Goal: Task Accomplishment & Management: Complete application form

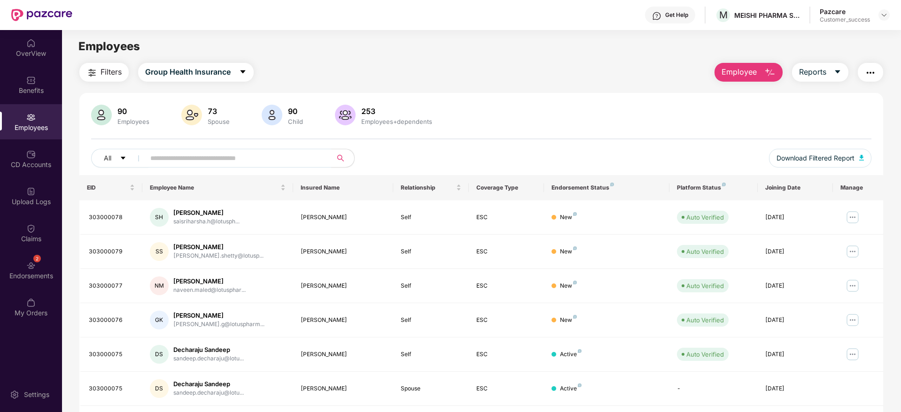
click at [762, 74] on button "Employee" at bounding box center [748, 72] width 68 height 19
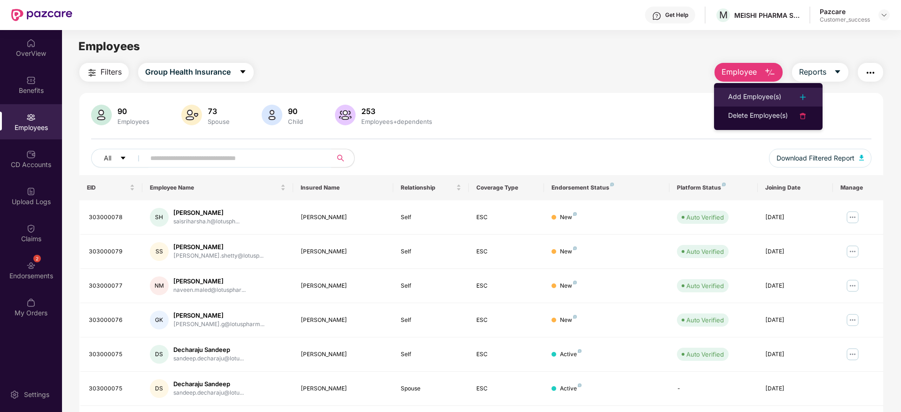
click at [741, 97] on div "Add Employee(s)" at bounding box center [754, 97] width 53 height 11
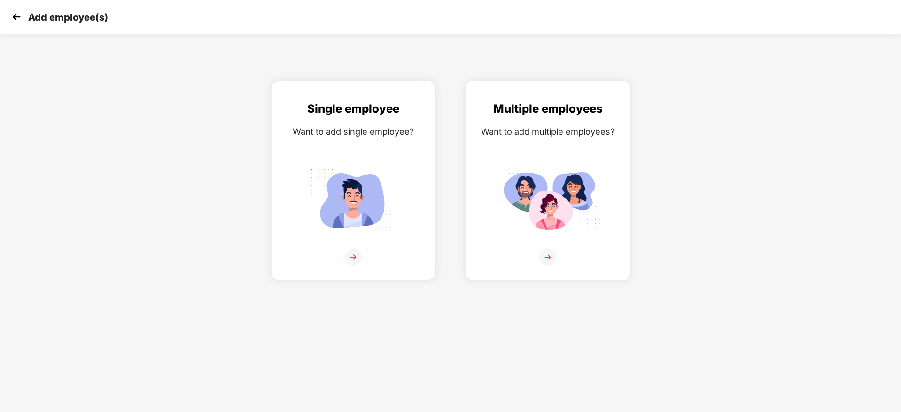
click at [573, 173] on img at bounding box center [547, 200] width 105 height 73
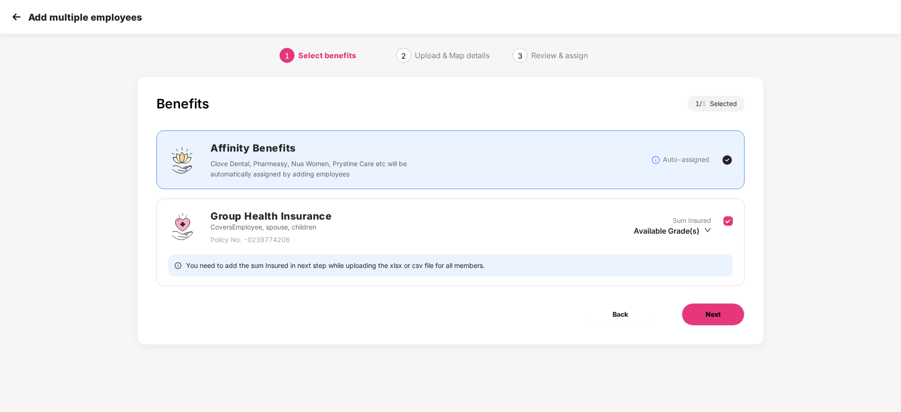
click at [701, 315] on button "Next" at bounding box center [712, 314] width 63 height 23
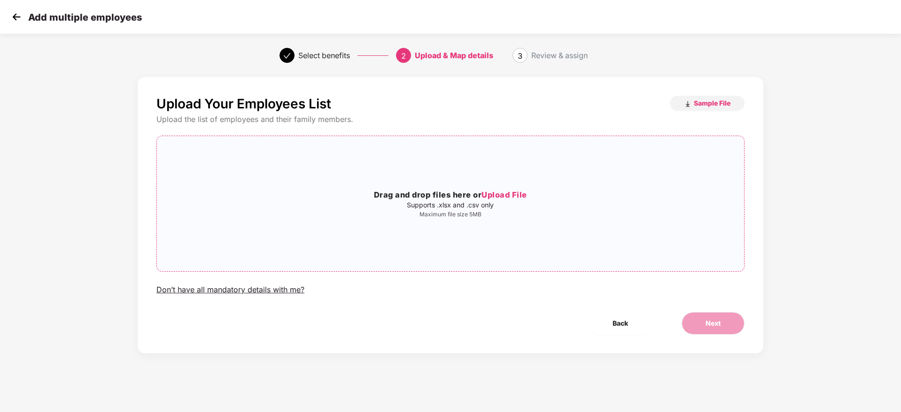
click at [430, 218] on div "Drag and drop files here or Upload File Supports .xlsx and .csv only Maximum fi…" at bounding box center [450, 204] width 587 height 120
click at [696, 322] on button "Next" at bounding box center [712, 323] width 63 height 23
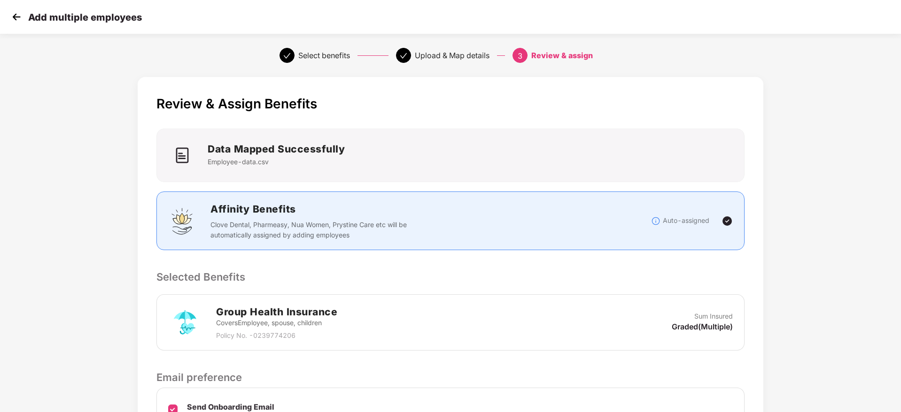
scroll to position [111, 0]
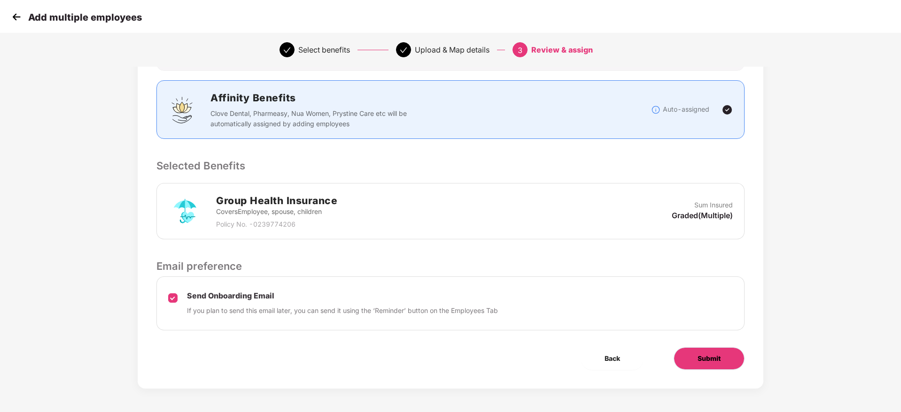
click at [710, 366] on button "Submit" at bounding box center [708, 359] width 71 height 23
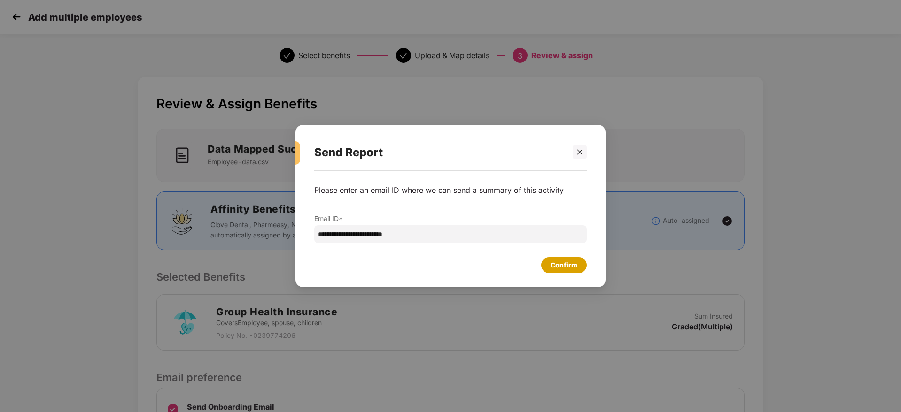
click at [572, 270] on div "Confirm" at bounding box center [563, 265] width 27 height 10
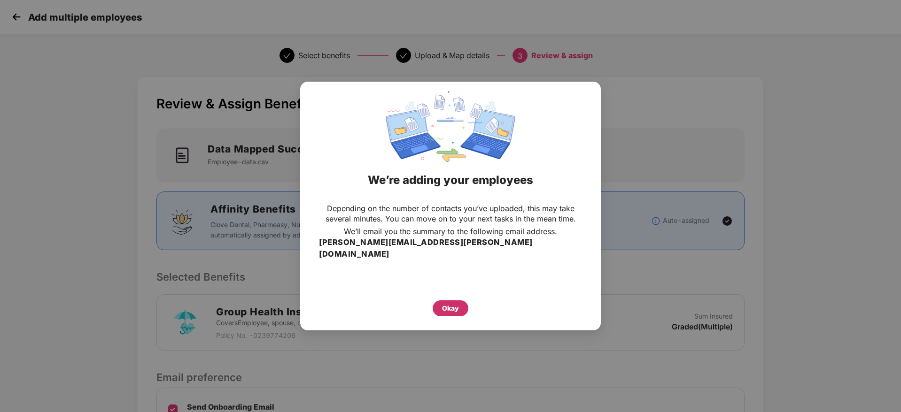
click at [450, 303] on div "Okay" at bounding box center [450, 308] width 17 height 10
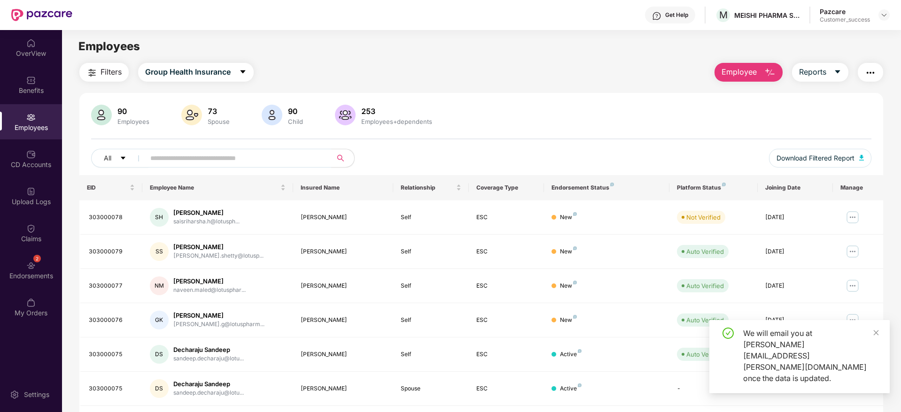
click at [67, 200] on div "Filters Group Health Insurance Employee Reports 90 Employees 73 Spouse 90 Child…" at bounding box center [481, 320] width 838 height 514
click at [39, 201] on div "Upload Logs" at bounding box center [31, 201] width 62 height 9
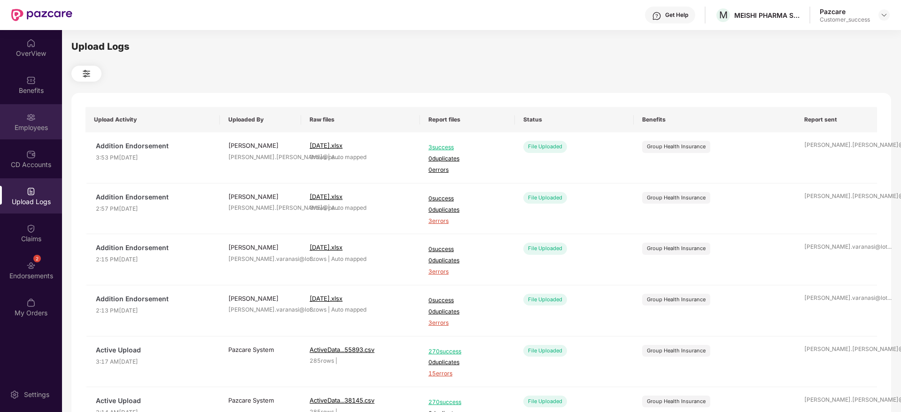
click at [7, 131] on div "Employees" at bounding box center [31, 127] width 62 height 9
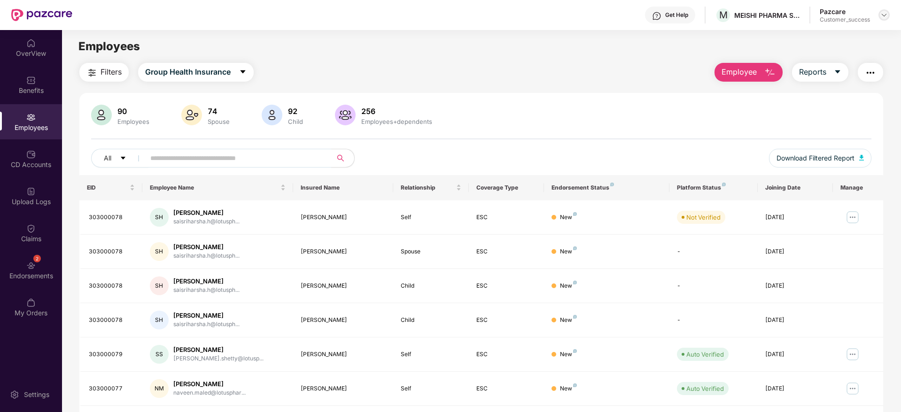
click at [884, 18] on img at bounding box center [884, 15] width 8 height 8
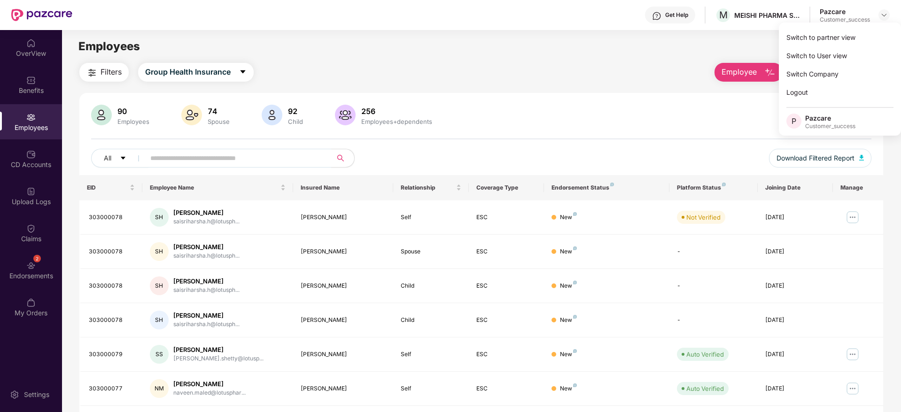
click at [873, 31] on div "Switch to partner view" at bounding box center [840, 37] width 122 height 18
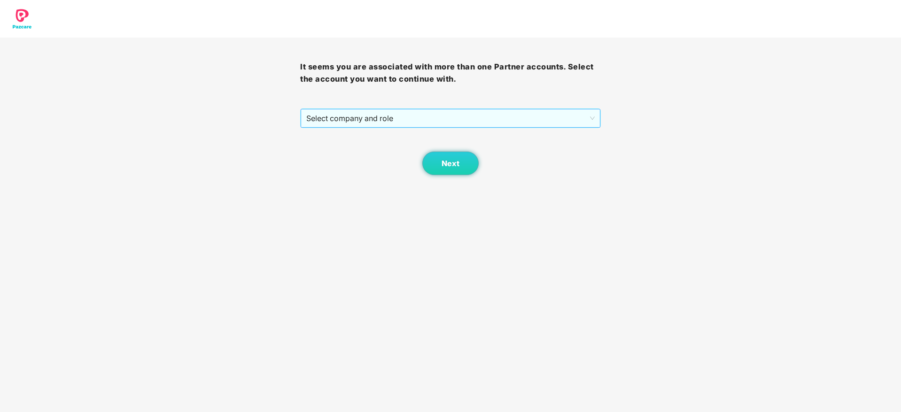
drag, startPoint x: 587, startPoint y: 96, endPoint x: 567, endPoint y: 117, distance: 29.6
click at [586, 98] on div "It seems you are associated with more than one Partner accounts. Select the acc…" at bounding box center [450, 107] width 300 height 138
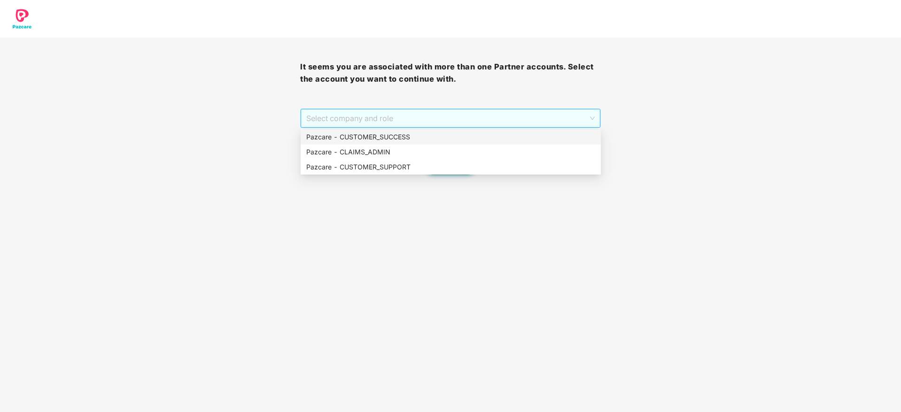
click at [567, 118] on span "Select company and role" at bounding box center [450, 118] width 288 height 18
click at [562, 132] on div "Pazcare - CUSTOMER_SUCCESS" at bounding box center [450, 137] width 289 height 10
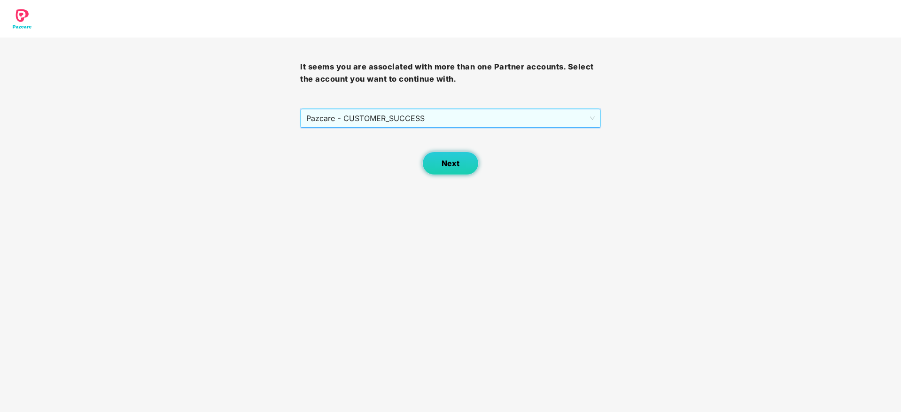
click at [444, 156] on button "Next" at bounding box center [450, 163] width 56 height 23
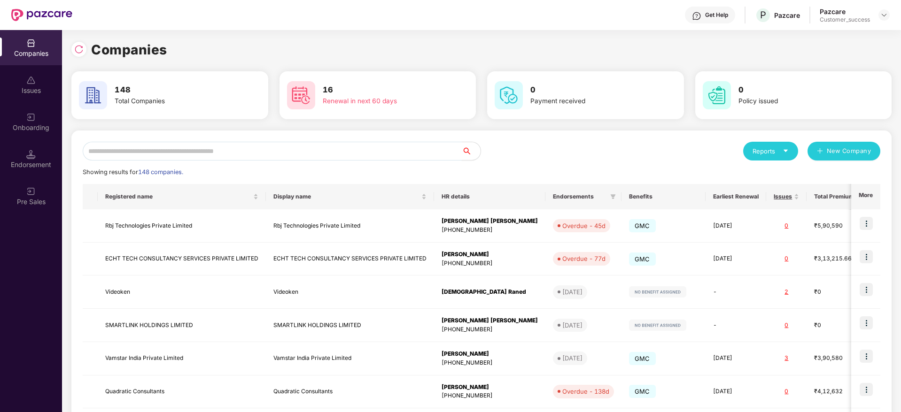
click at [453, 149] on input "text" at bounding box center [272, 151] width 379 height 19
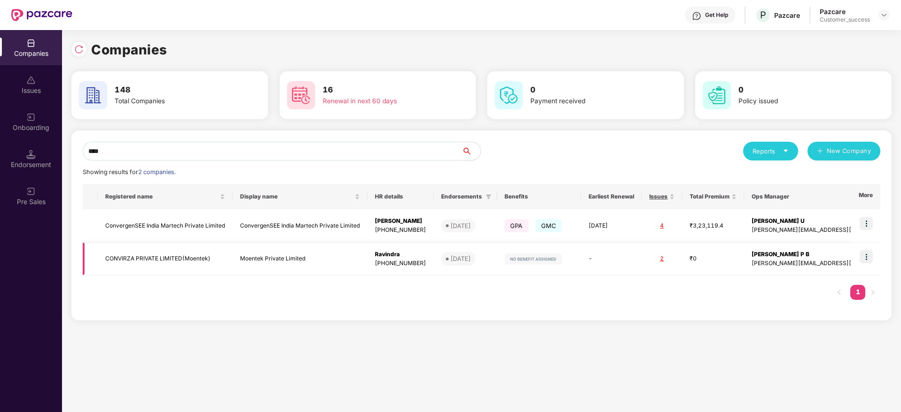
type input "****"
click at [868, 257] on img at bounding box center [865, 256] width 13 height 13
click at [864, 224] on img at bounding box center [865, 223] width 13 height 13
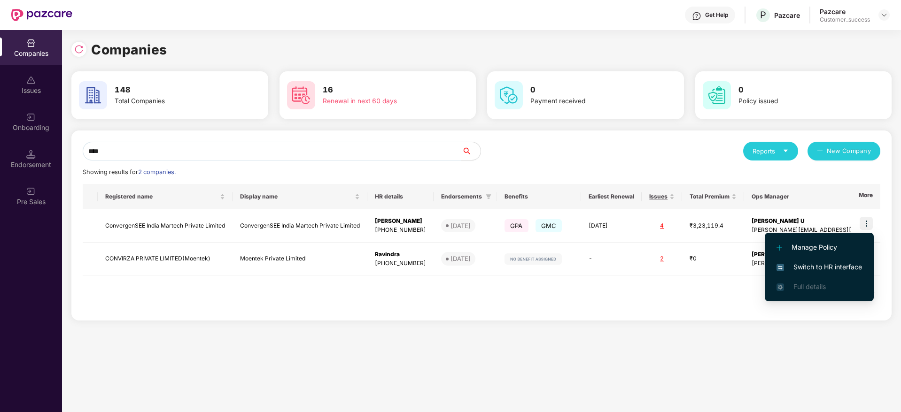
click at [843, 267] on span "Switch to HR interface" at bounding box center [818, 267] width 85 height 10
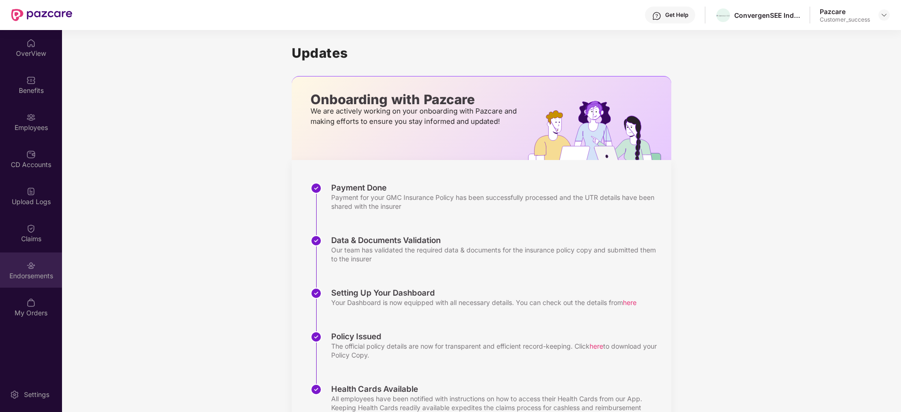
click at [26, 273] on div "Endorsements" at bounding box center [31, 275] width 62 height 9
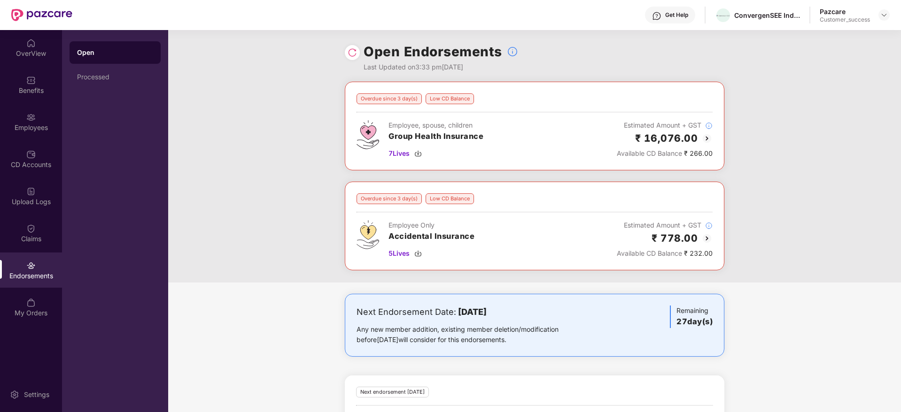
click at [352, 53] on img at bounding box center [352, 52] width 9 height 9
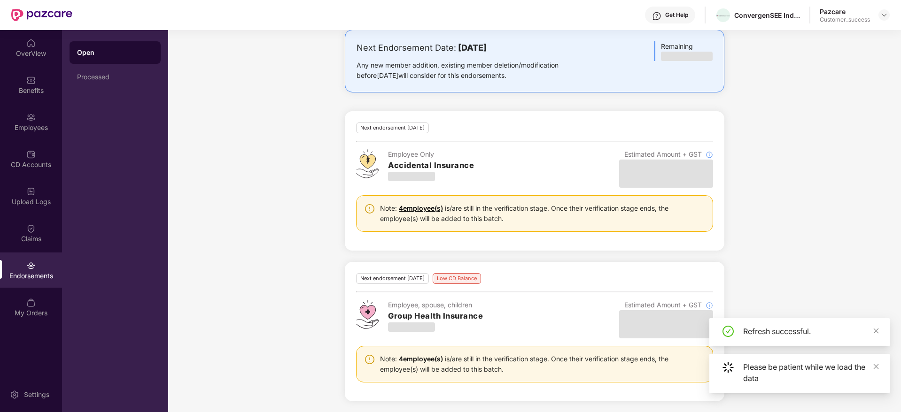
scroll to position [265, 0]
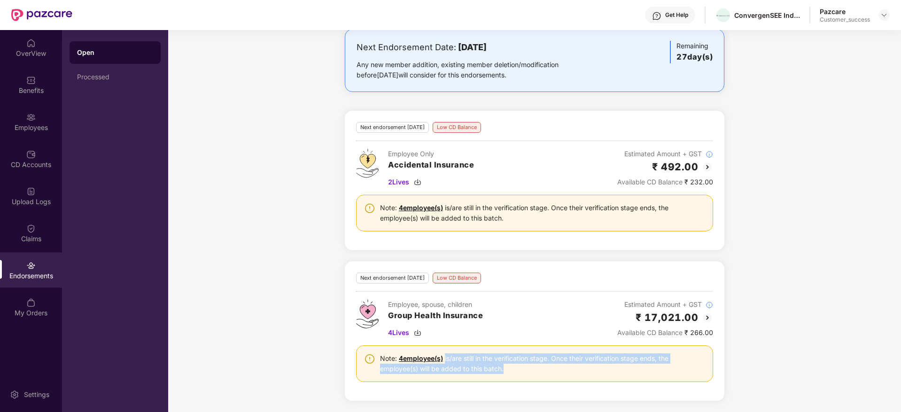
drag, startPoint x: 444, startPoint y: 362, endPoint x: 613, endPoint y: 373, distance: 169.9
click at [613, 373] on div "Note: 4 employee(s) is/are still in the verification stage. Once their verifica…" at bounding box center [542, 364] width 325 height 21
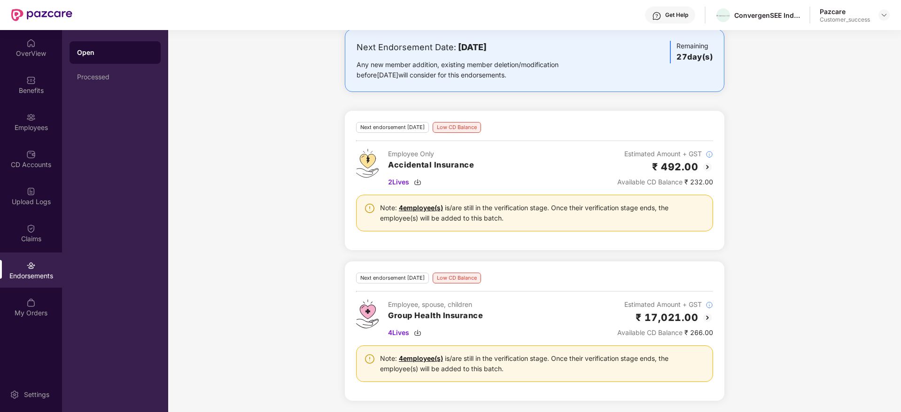
click at [614, 373] on div "Note: 4 employee(s) is/are still in the verification stage. Once their verifica…" at bounding box center [542, 364] width 325 height 21
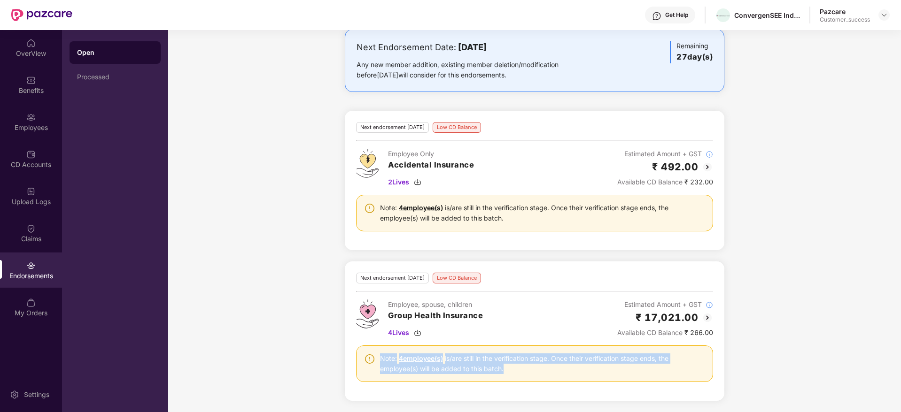
click at [614, 373] on div "Note: 4 employee(s) is/are still in the verification stage. Once their verifica…" at bounding box center [542, 364] width 325 height 21
drag, startPoint x: 617, startPoint y: 368, endPoint x: 622, endPoint y: 360, distance: 9.5
click at [617, 367] on div "Note: 4 employee(s) is/are still in the verification stage. Once their verifica…" at bounding box center [542, 364] width 325 height 21
click at [35, 119] on img at bounding box center [30, 117] width 9 height 9
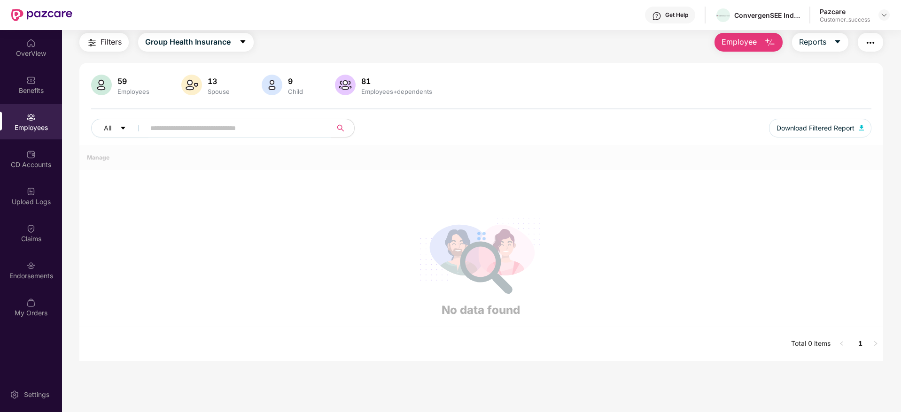
scroll to position [165, 0]
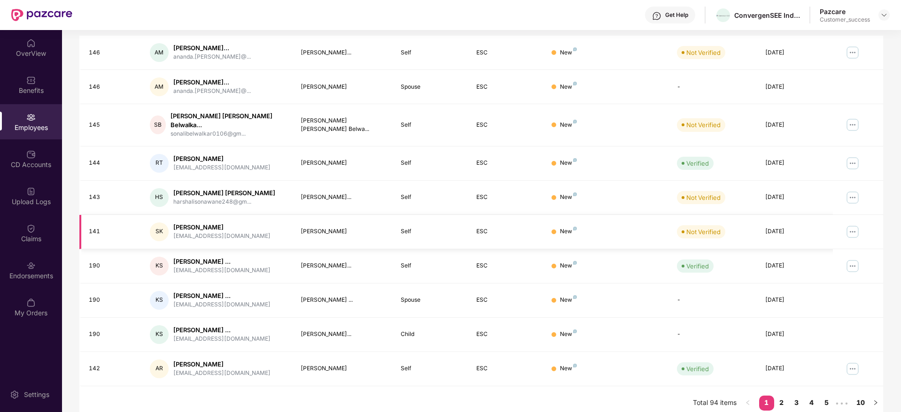
click at [849, 224] on img at bounding box center [852, 231] width 15 height 15
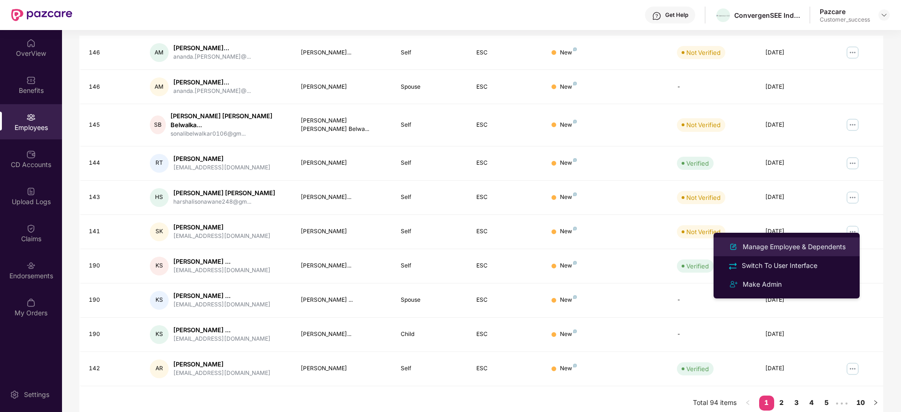
click at [812, 250] on div "Manage Employee & Dependents" at bounding box center [794, 247] width 107 height 10
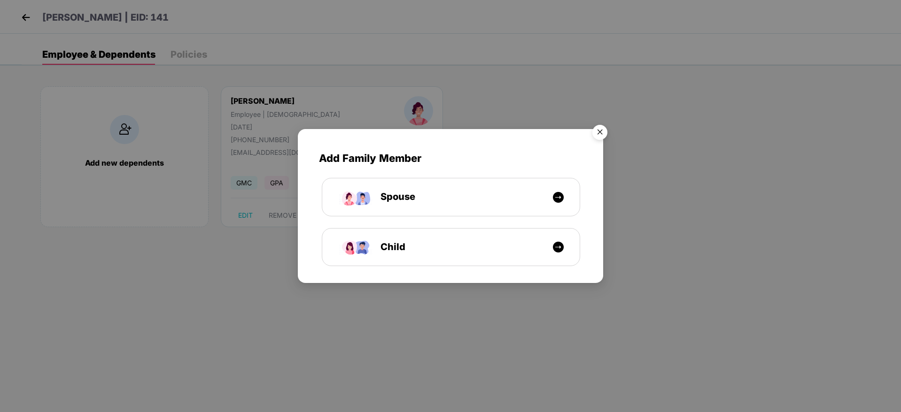
click at [591, 129] on img "Close" at bounding box center [600, 134] width 26 height 26
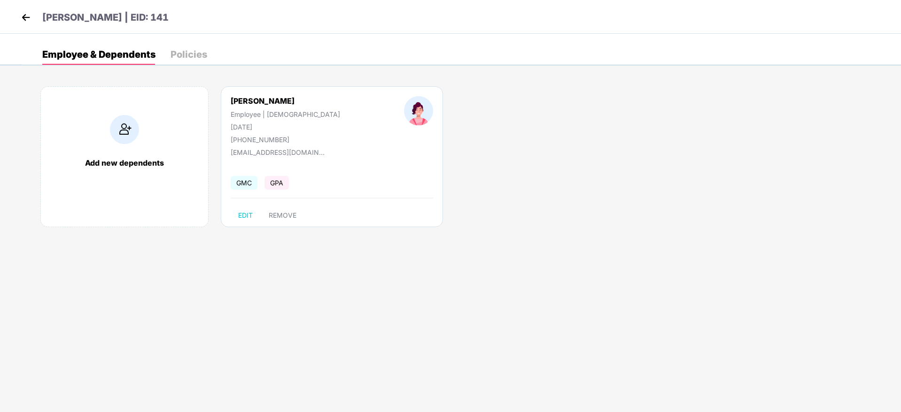
click at [29, 16] on img at bounding box center [26, 17] width 14 height 14
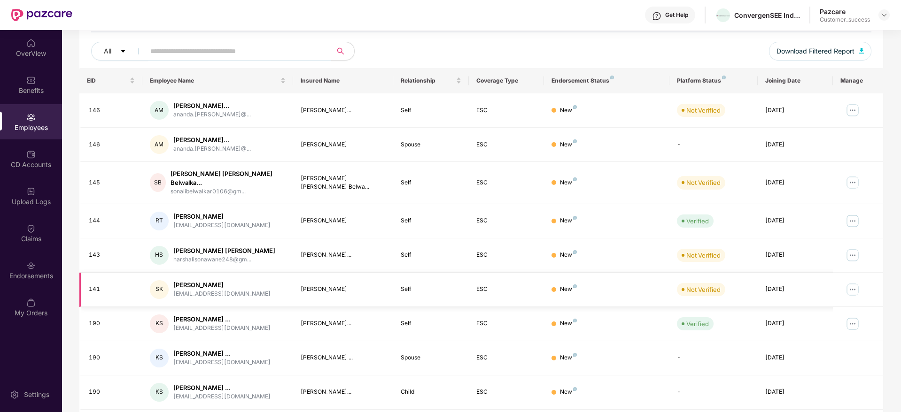
scroll to position [141, 0]
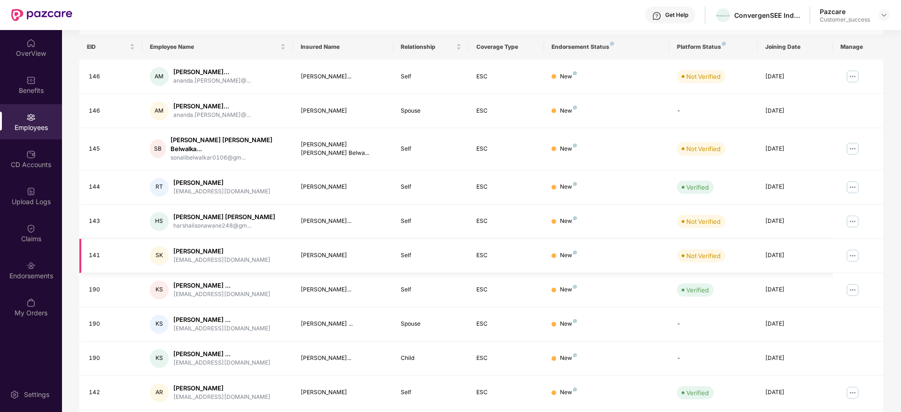
click at [850, 253] on img at bounding box center [852, 255] width 15 height 15
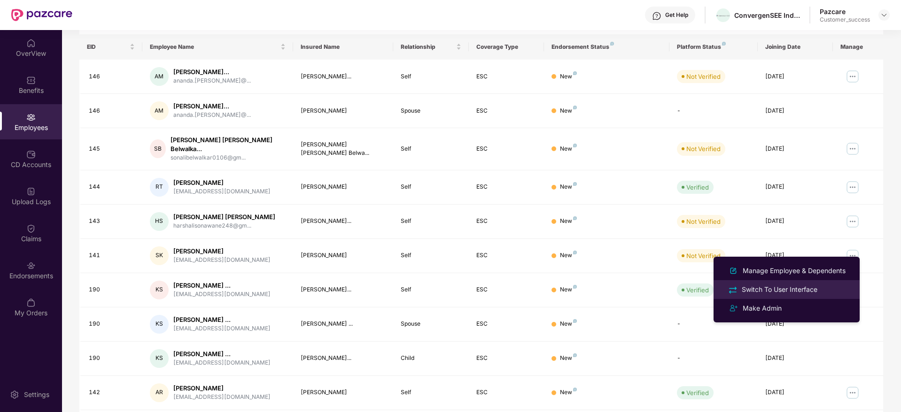
click at [815, 283] on li "Switch To User Interface" at bounding box center [786, 289] width 146 height 19
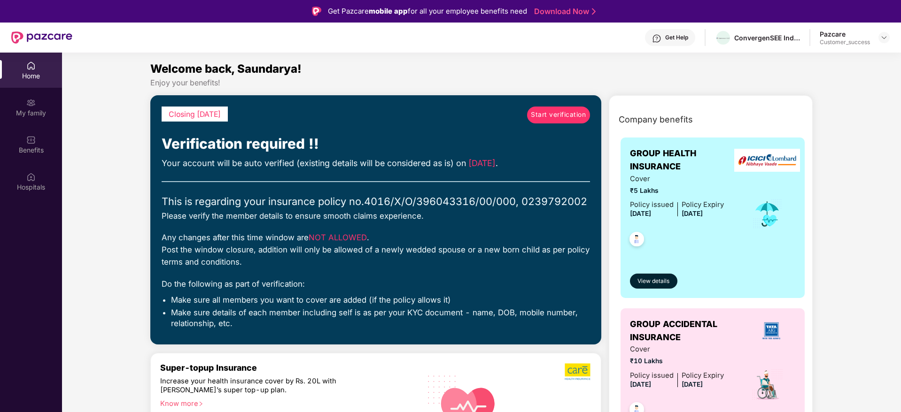
click at [553, 119] on span "Start verification" at bounding box center [558, 115] width 55 height 10
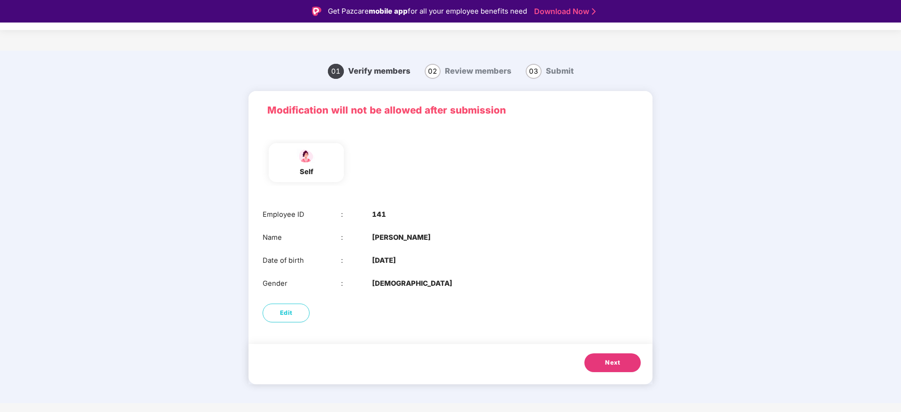
click at [601, 372] on button "Next" at bounding box center [612, 363] width 56 height 19
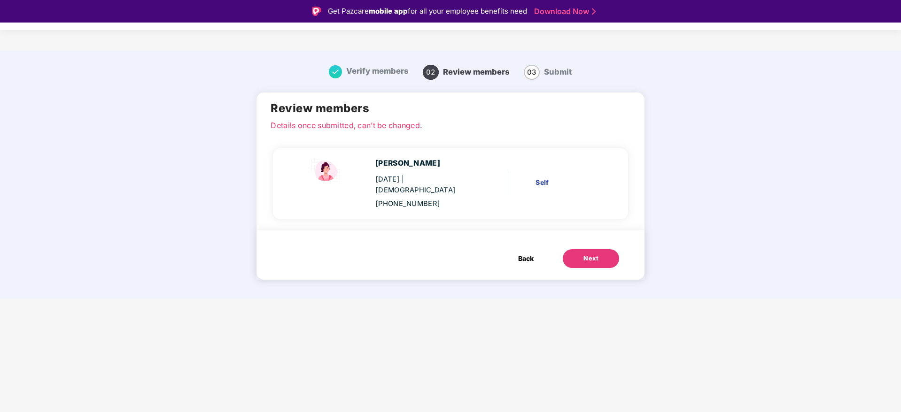
scroll to position [23, 0]
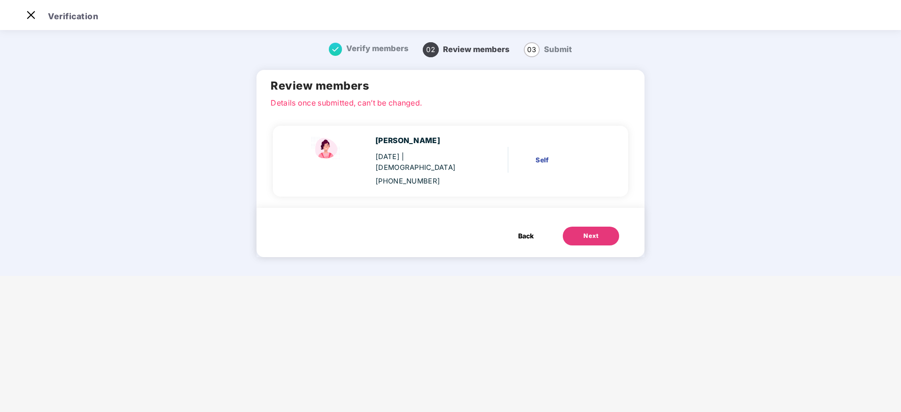
click at [582, 235] on div "Back Next" at bounding box center [449, 232] width 387 height 49
click at [590, 232] on div "Next" at bounding box center [590, 236] width 15 height 9
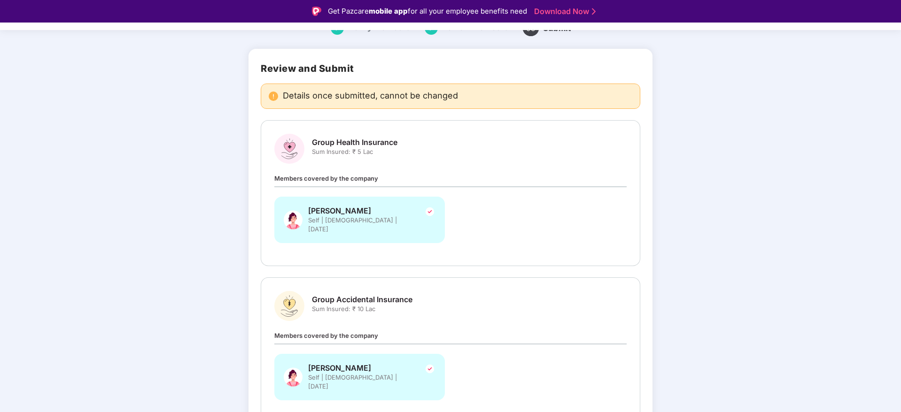
scroll to position [90, 0]
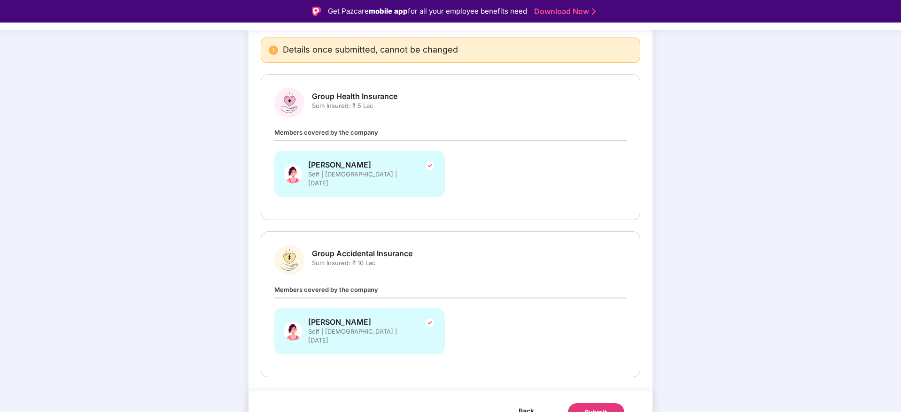
click at [596, 408] on div "Submit" at bounding box center [596, 412] width 23 height 9
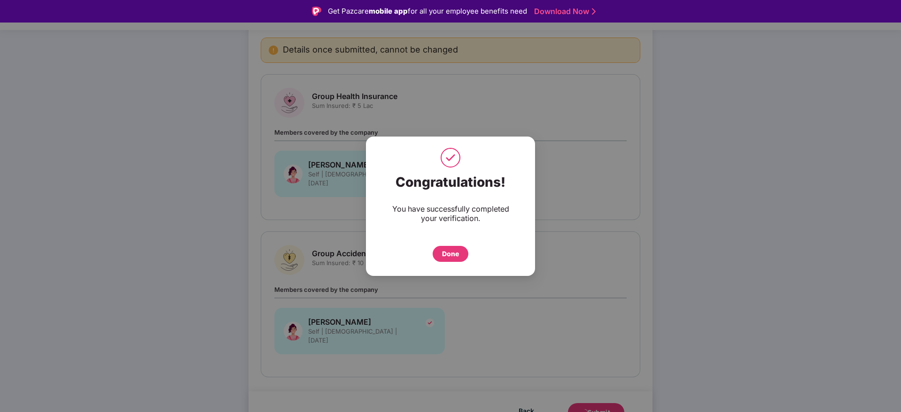
click at [452, 251] on div "Done" at bounding box center [450, 254] width 17 height 10
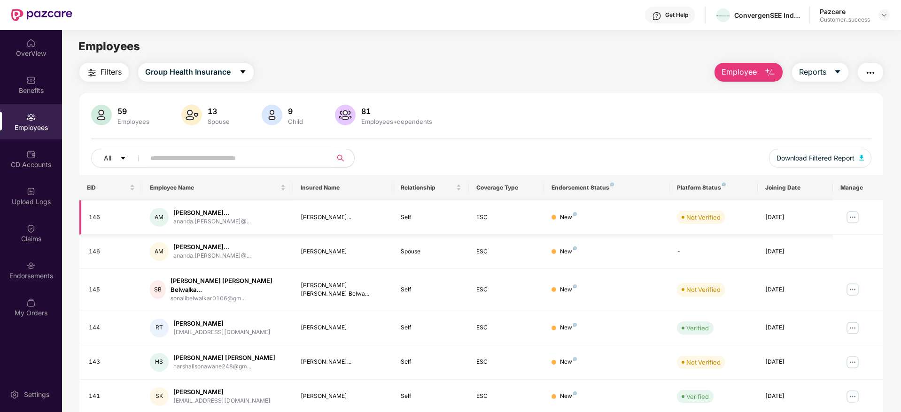
click at [847, 218] on img at bounding box center [852, 217] width 15 height 15
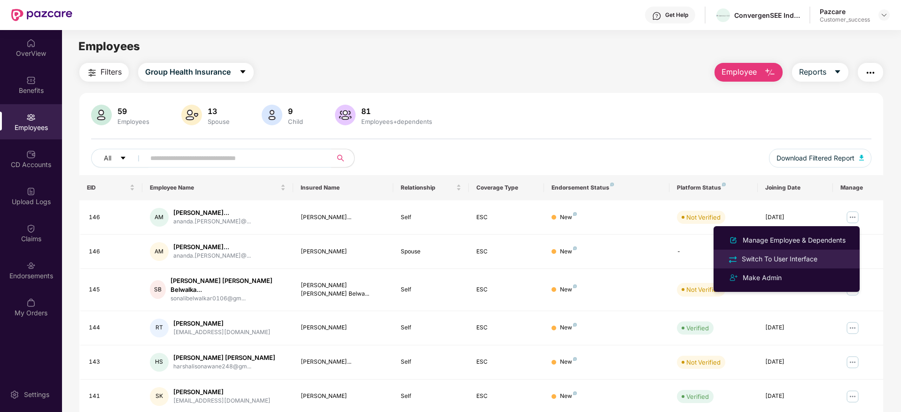
click at [809, 259] on div "Switch To User Interface" at bounding box center [779, 259] width 79 height 10
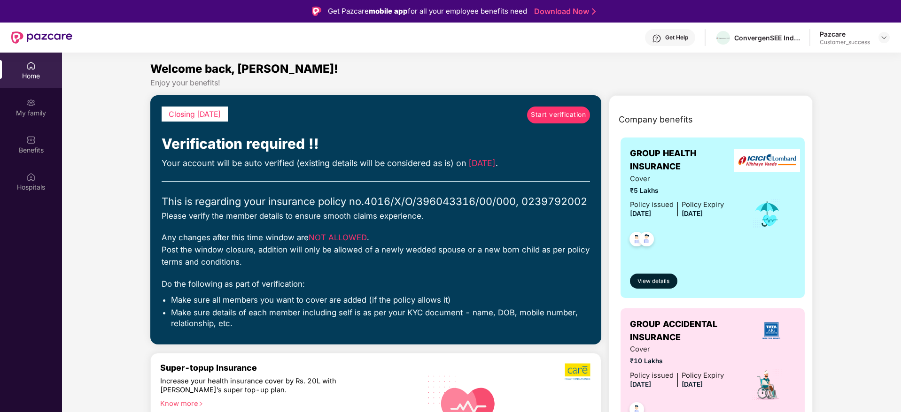
click at [554, 117] on span "Start verification" at bounding box center [558, 115] width 55 height 10
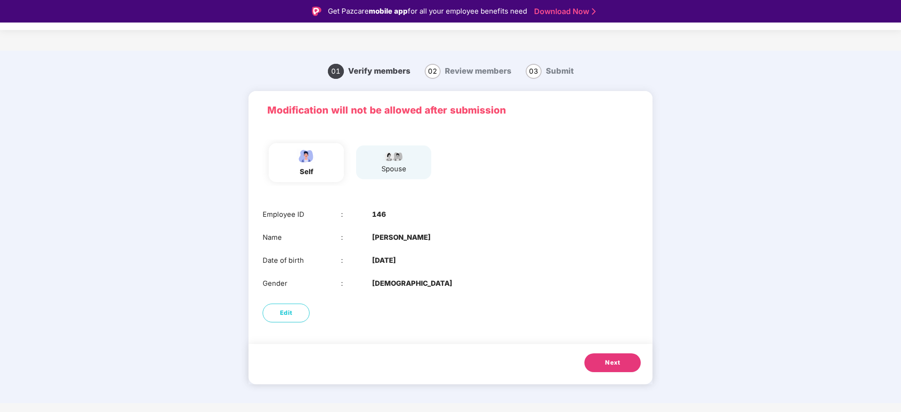
scroll to position [23, 0]
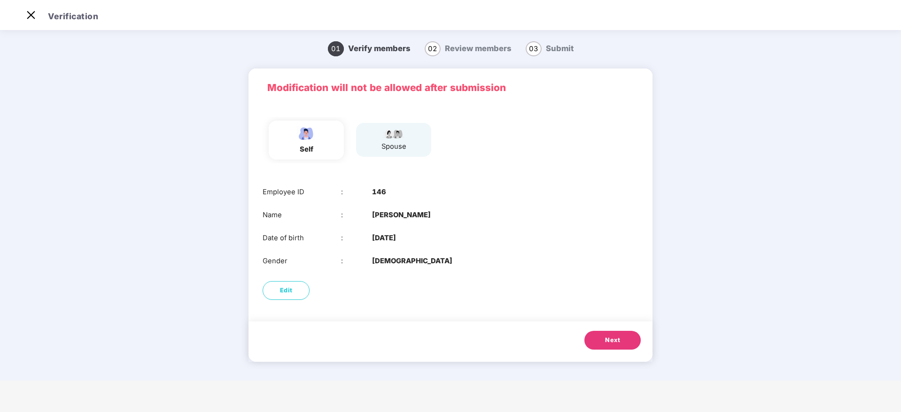
click at [612, 338] on span "Next" at bounding box center [612, 340] width 15 height 9
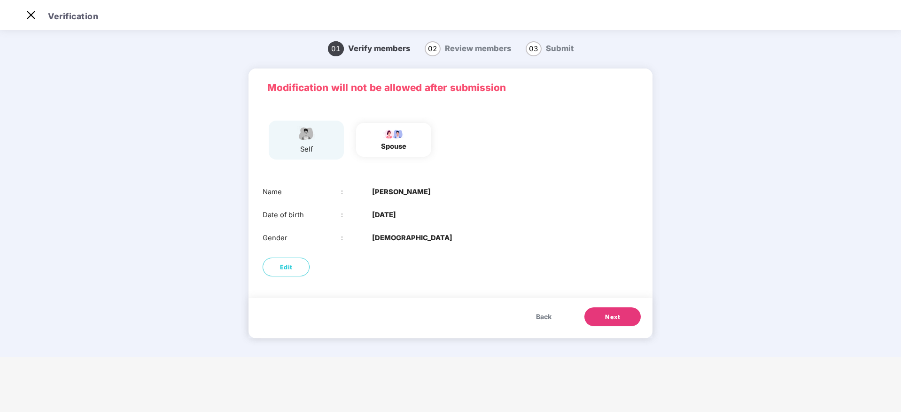
click at [617, 324] on button "Next" at bounding box center [612, 317] width 56 height 19
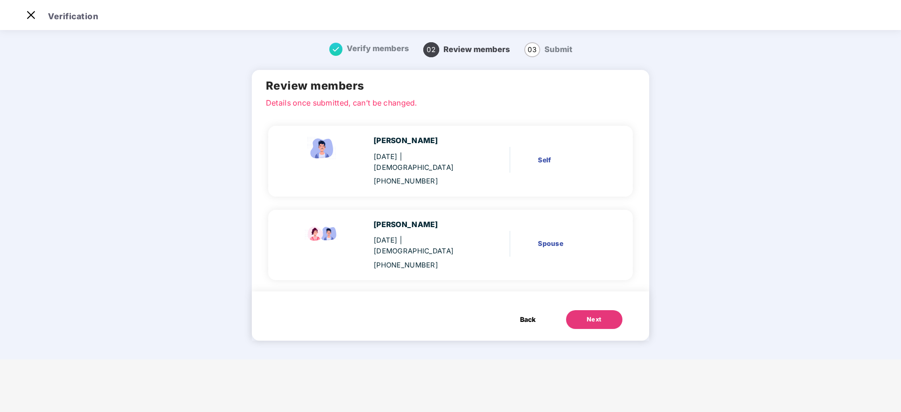
click at [587, 314] on button "Next" at bounding box center [594, 319] width 56 height 19
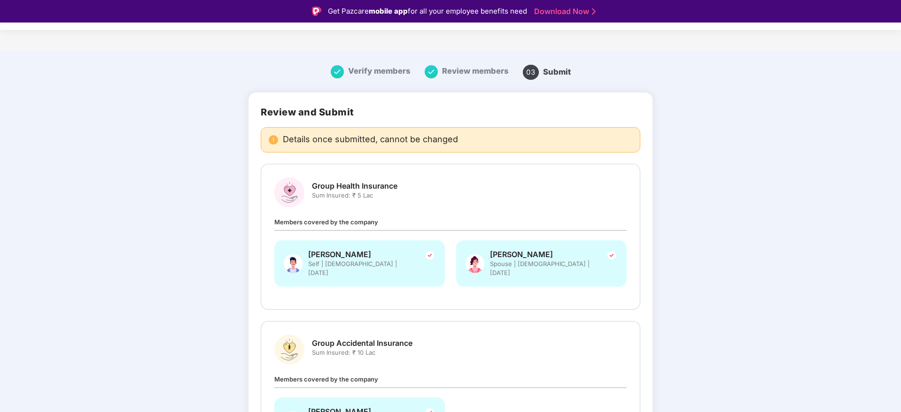
scroll to position [90, 0]
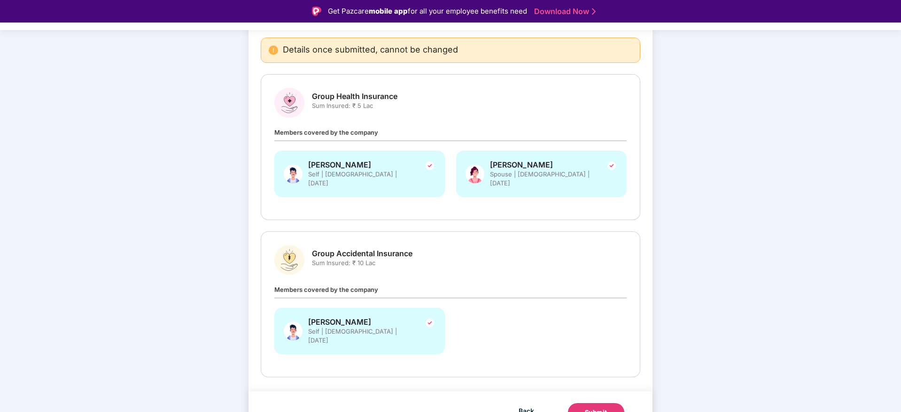
click at [601, 408] on div "Submit" at bounding box center [596, 412] width 23 height 9
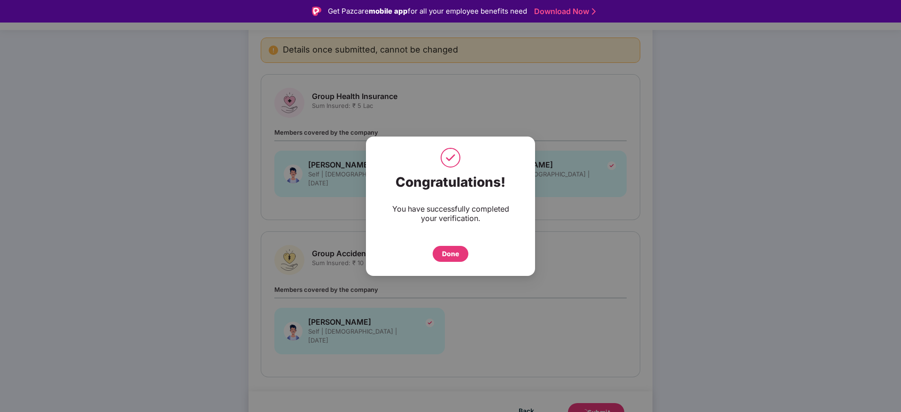
click at [443, 249] on div "Done" at bounding box center [450, 254] width 17 height 10
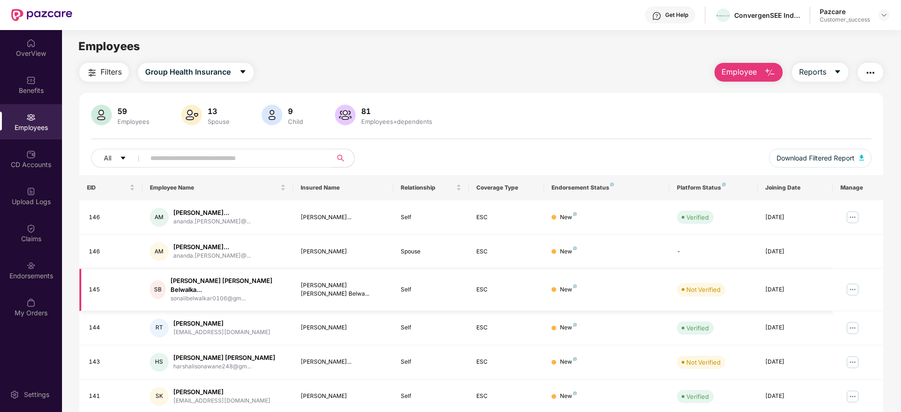
click at [858, 286] on img at bounding box center [852, 289] width 15 height 15
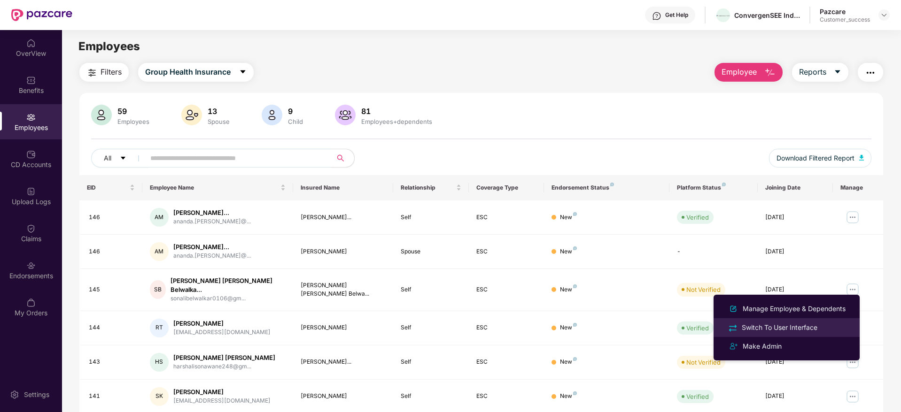
click at [793, 330] on div "Switch To User Interface" at bounding box center [779, 328] width 79 height 10
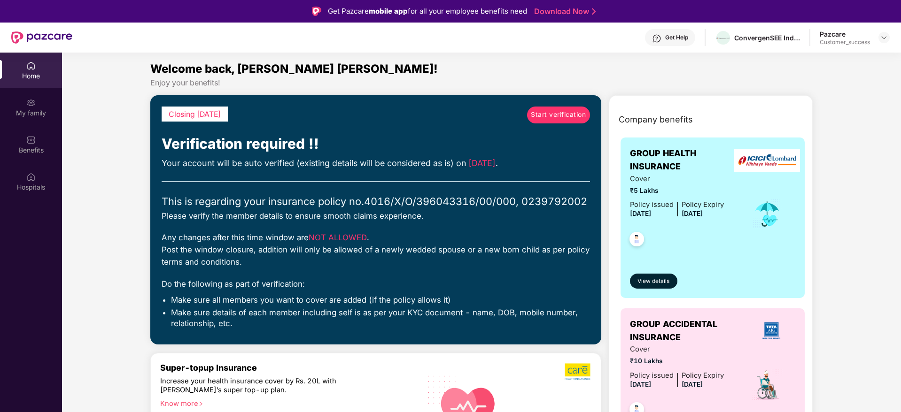
click at [542, 113] on span "Start verification" at bounding box center [558, 115] width 55 height 10
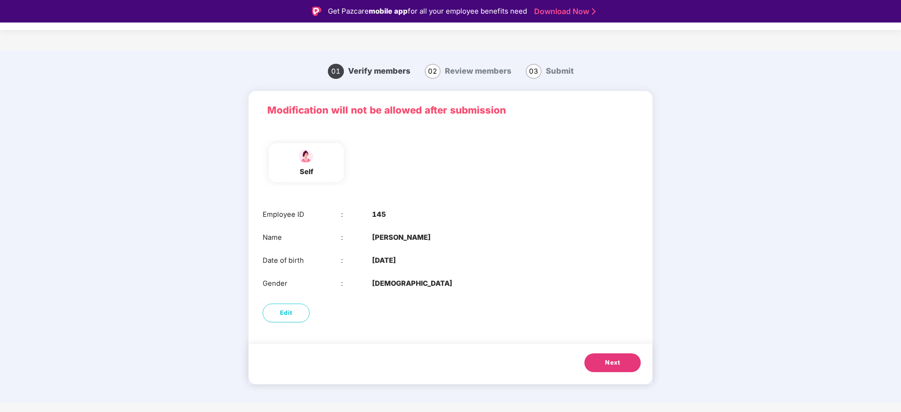
click at [609, 358] on button "Next" at bounding box center [612, 363] width 56 height 19
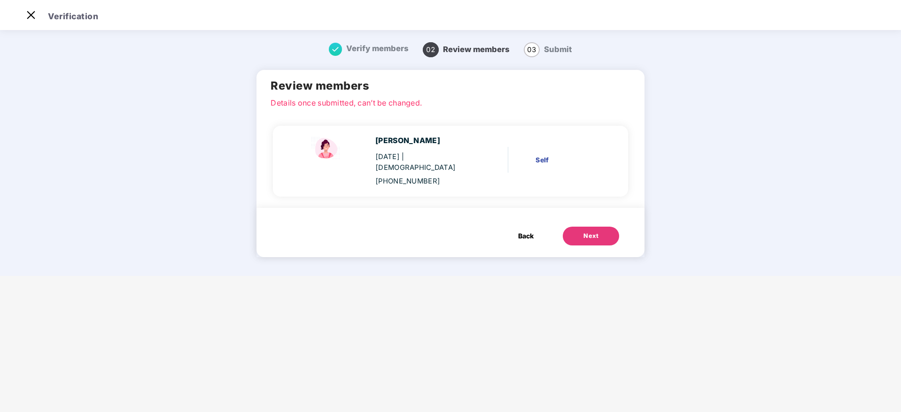
click at [575, 227] on button "Next" at bounding box center [591, 236] width 56 height 19
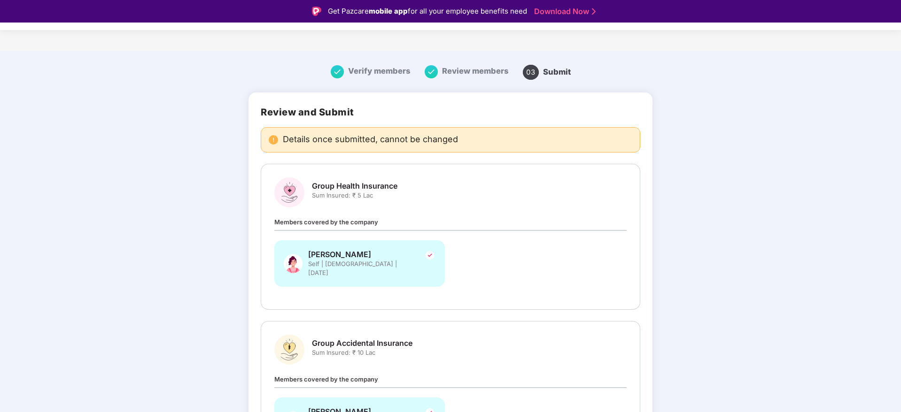
scroll to position [90, 0]
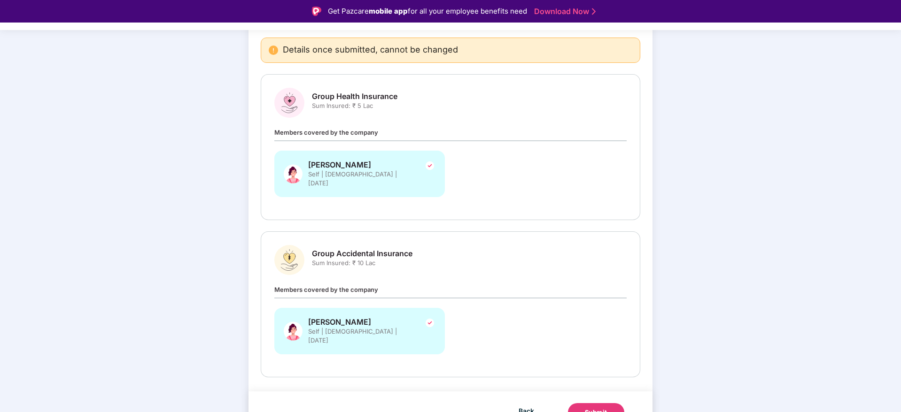
click at [601, 408] on div "Submit" at bounding box center [596, 412] width 23 height 9
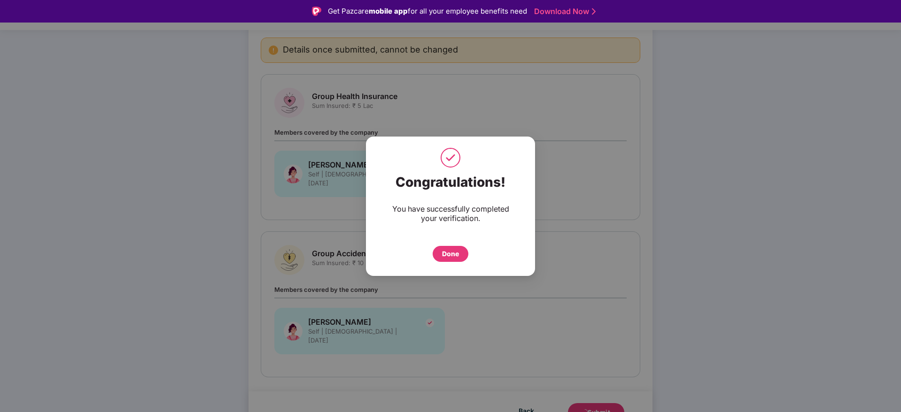
click at [460, 259] on div "Done" at bounding box center [451, 254] width 36 height 16
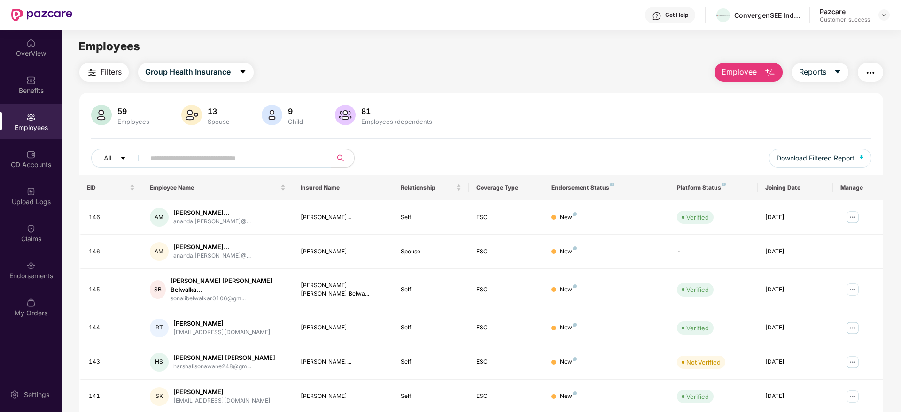
scroll to position [51, 0]
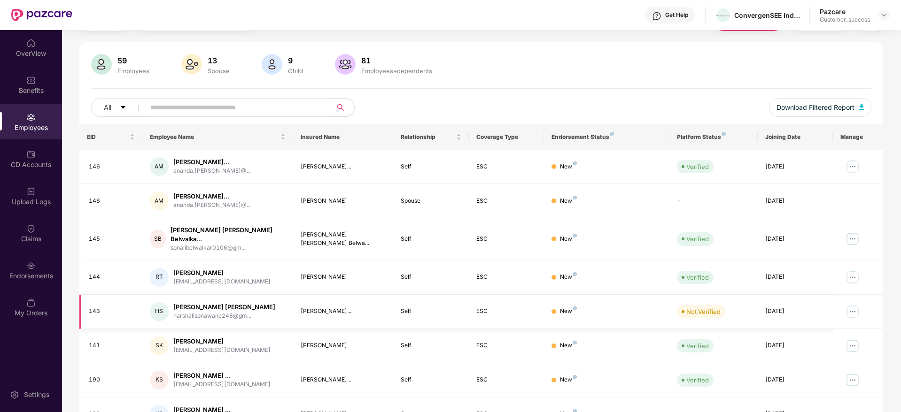
click at [848, 306] on img at bounding box center [852, 311] width 15 height 15
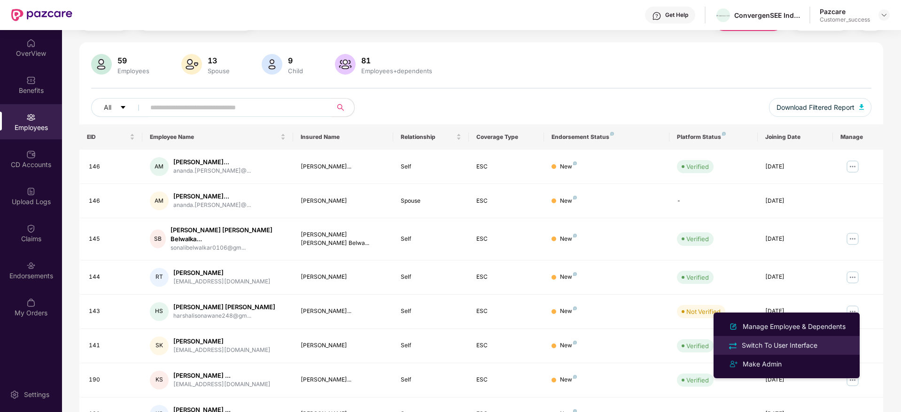
click at [808, 343] on div "Switch To User Interface" at bounding box center [779, 345] width 79 height 10
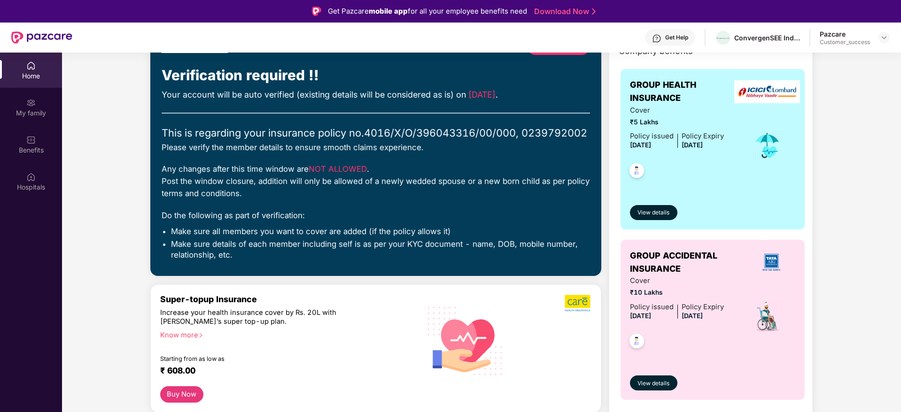
scroll to position [0, 0]
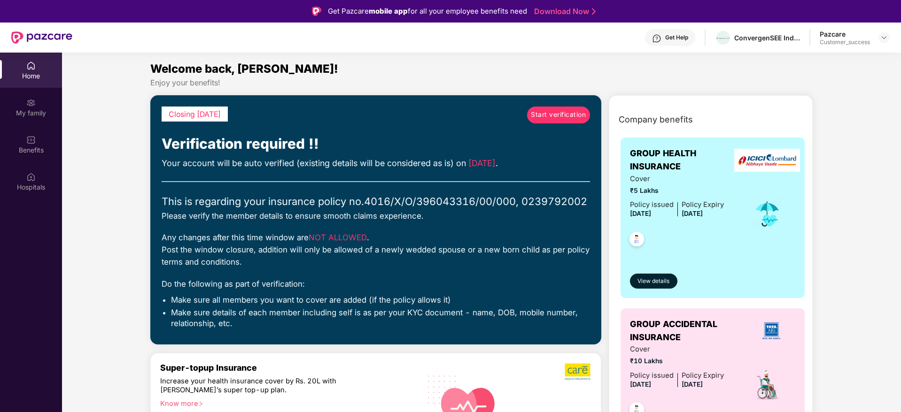
click at [570, 109] on link "Start verification" at bounding box center [558, 115] width 63 height 17
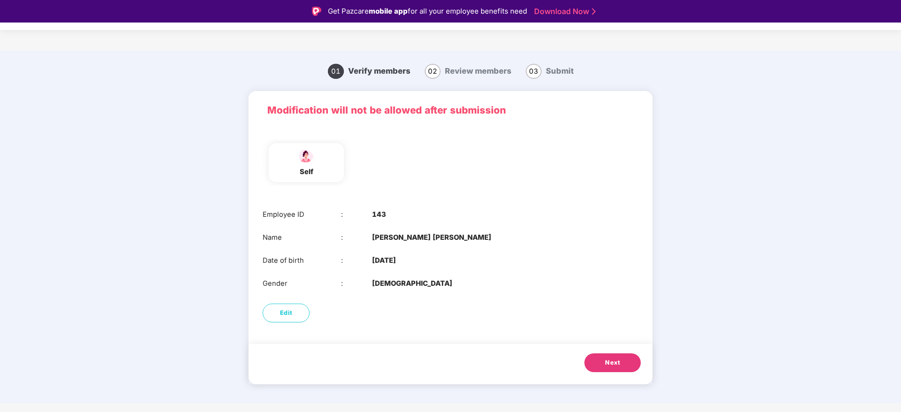
click at [610, 355] on button "Next" at bounding box center [612, 363] width 56 height 19
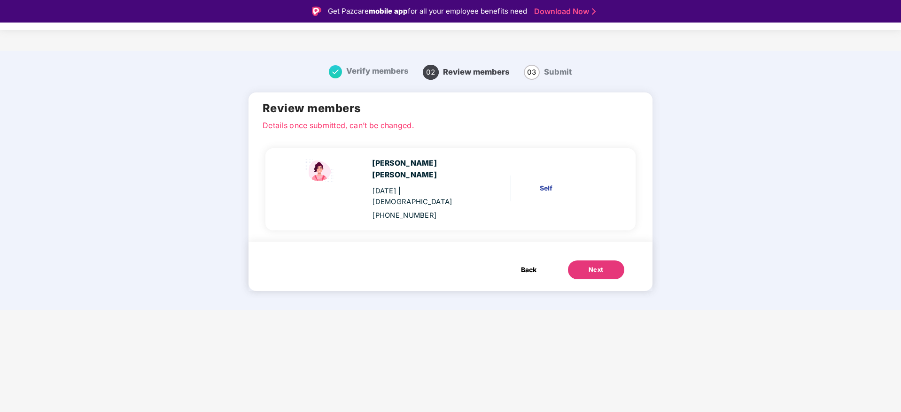
scroll to position [23, 0]
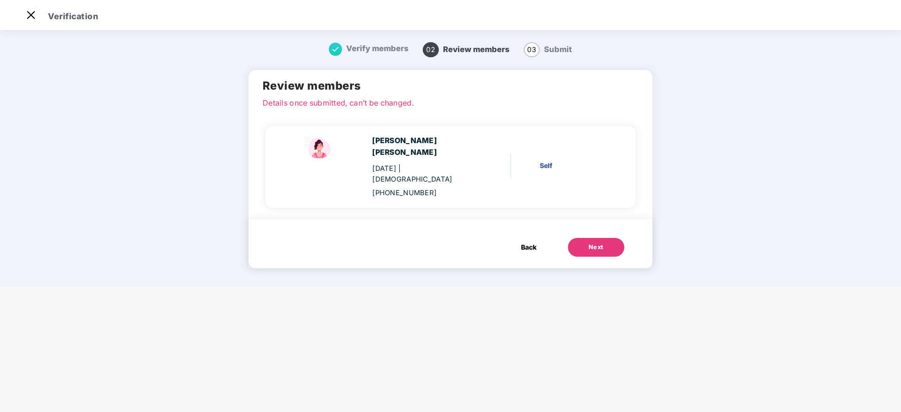
click at [584, 238] on button "Next" at bounding box center [596, 247] width 56 height 19
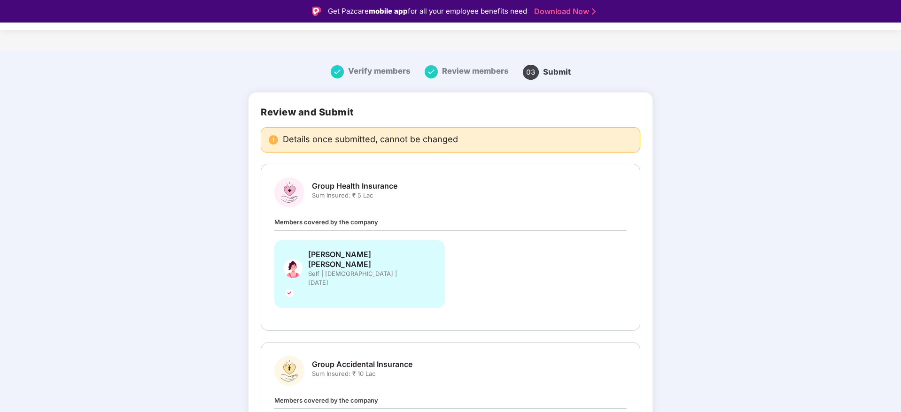
scroll to position [90, 0]
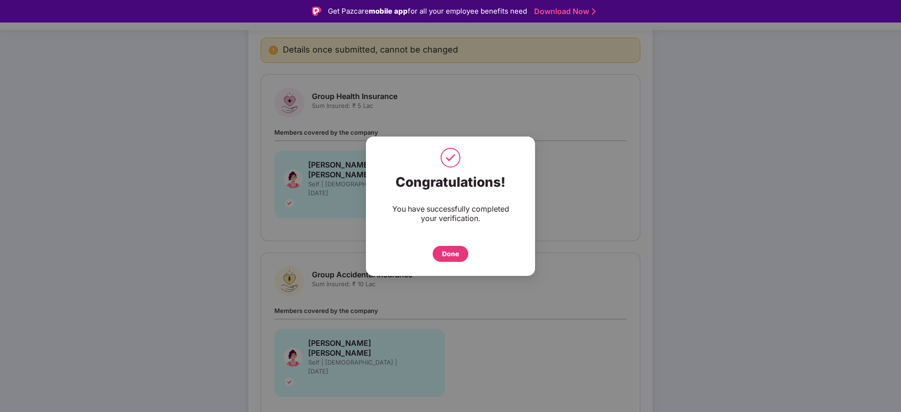
click at [454, 246] on div "Done" at bounding box center [451, 254] width 36 height 16
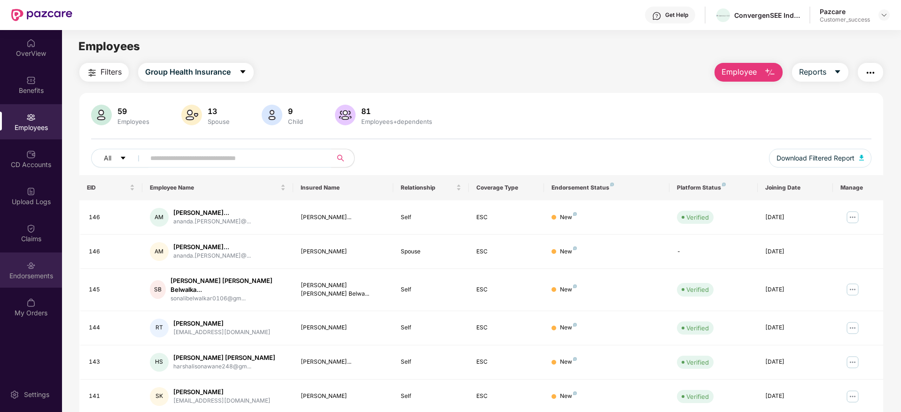
click at [54, 265] on div "Endorsements" at bounding box center [31, 270] width 62 height 35
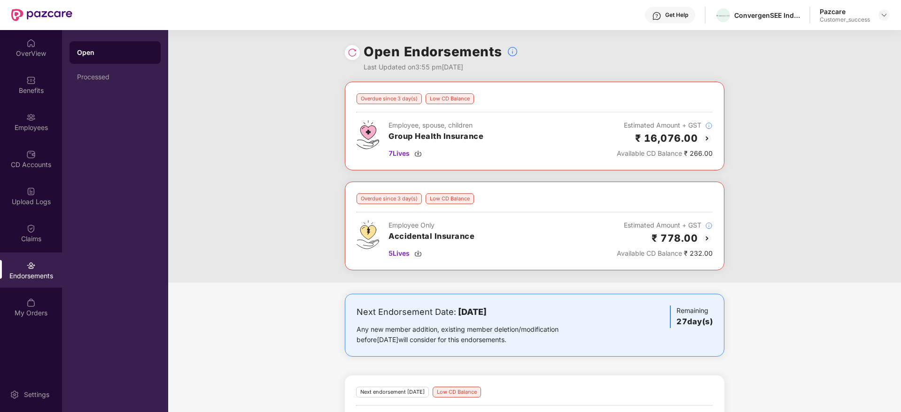
click at [346, 55] on div at bounding box center [352, 52] width 15 height 15
click at [350, 55] on img at bounding box center [352, 52] width 9 height 9
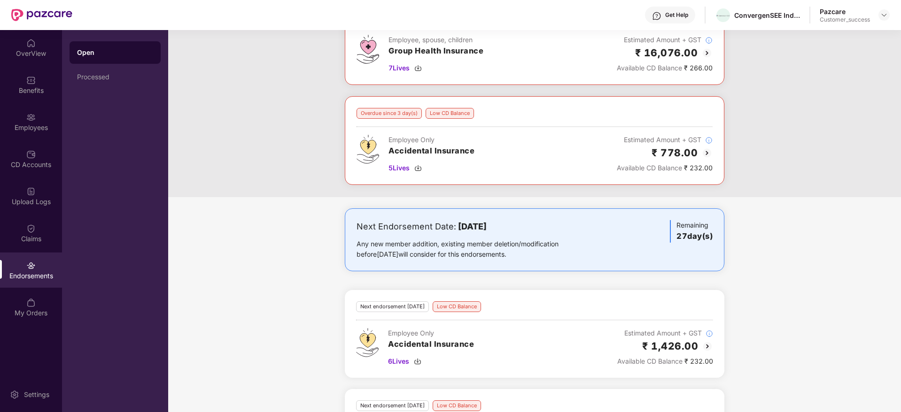
scroll to position [162, 0]
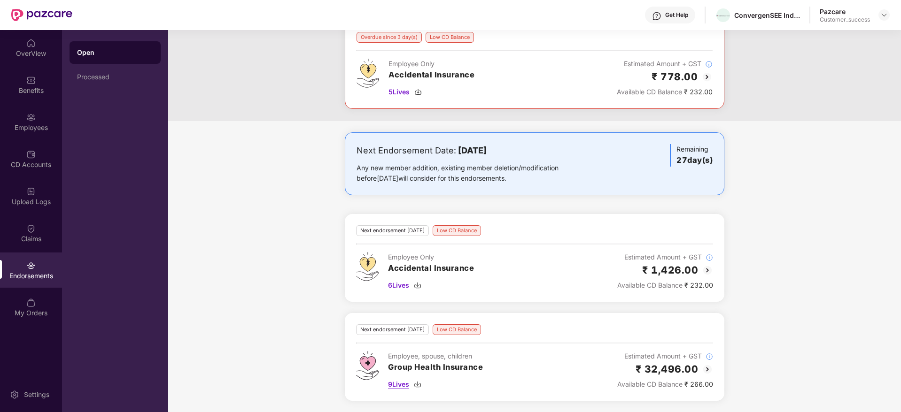
click at [421, 384] on img at bounding box center [418, 385] width 8 height 8
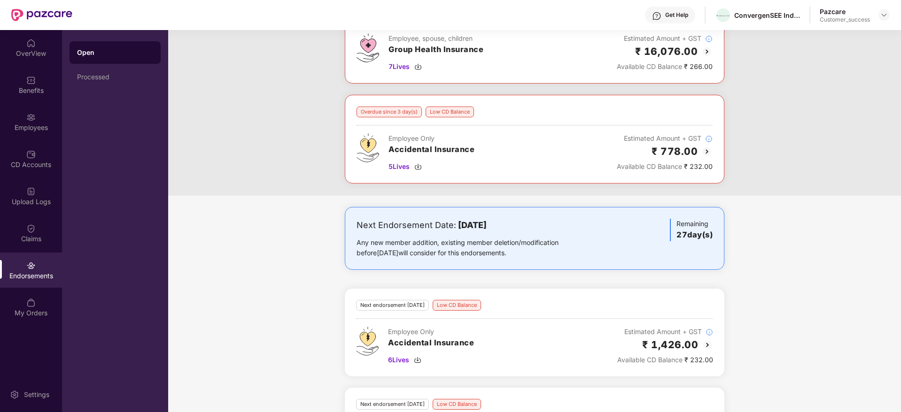
scroll to position [21, 0]
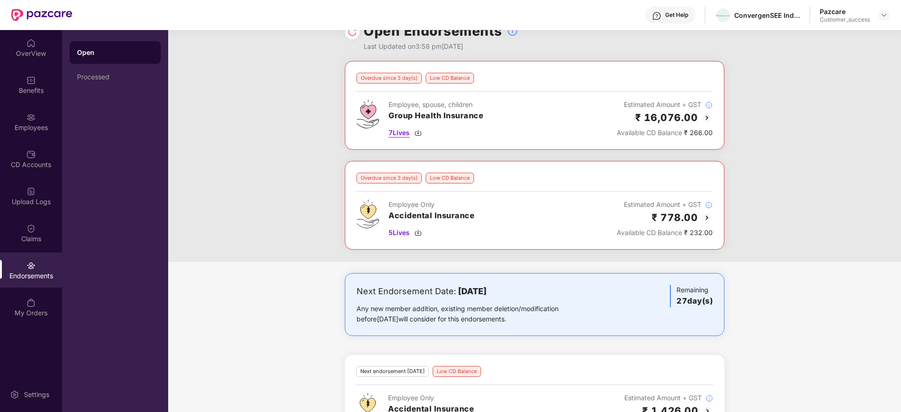
click at [419, 132] on img at bounding box center [418, 133] width 8 height 8
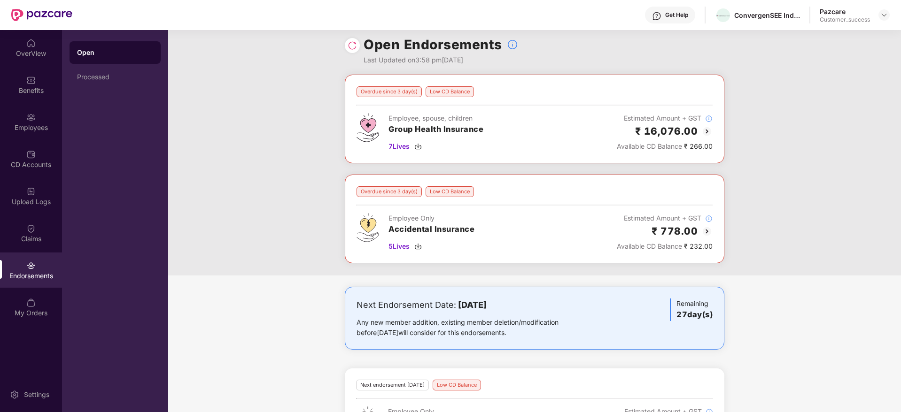
scroll to position [0, 0]
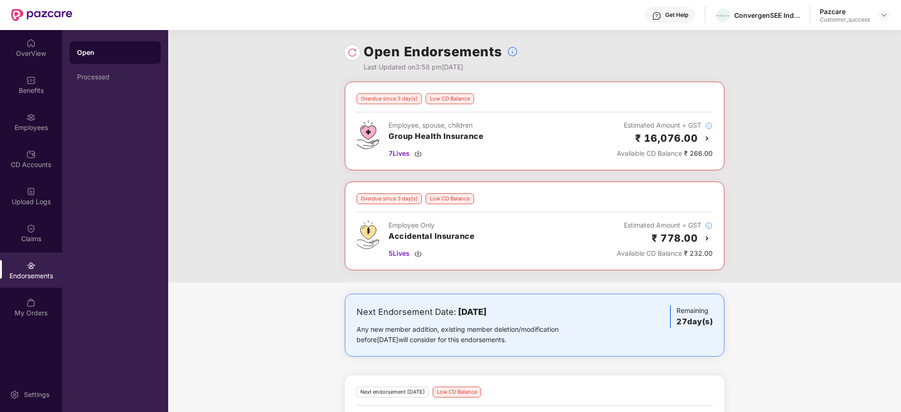
click at [750, 20] on div "ConvergenSEE India Martech Private Limited" at bounding box center [757, 15] width 85 height 16
copy div "ConvergenSEE"
click at [576, 187] on div "Overdue since 3 day(s) Low CD Balance Employee Only Accidental Insurance 5 Live…" at bounding box center [534, 226] width 379 height 89
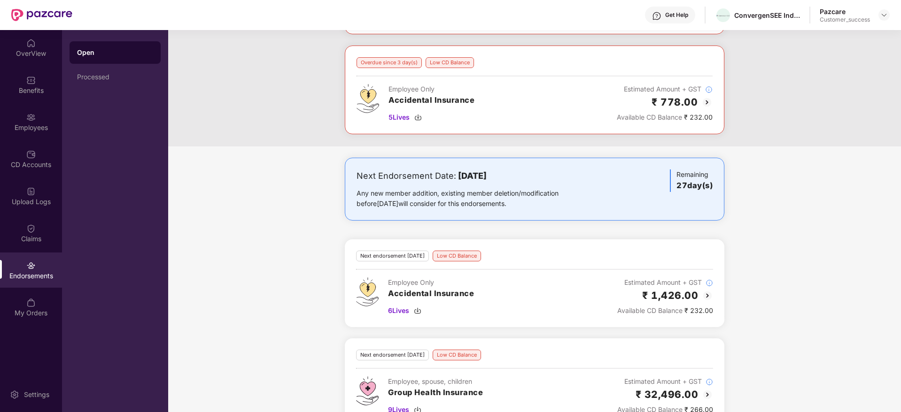
scroll to position [162, 0]
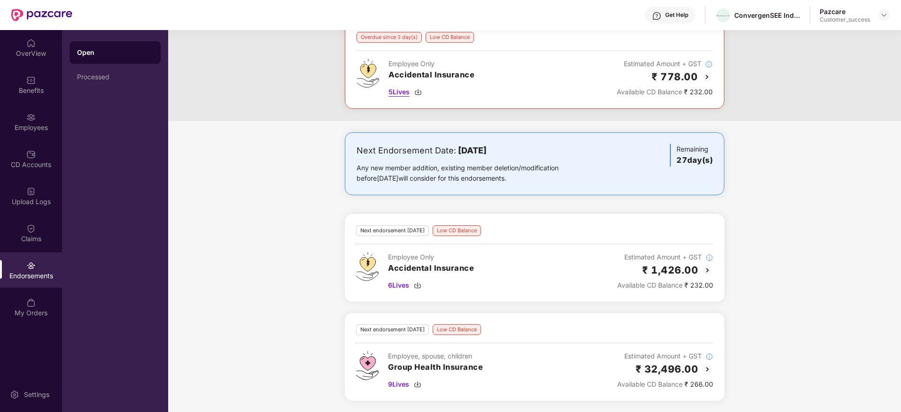
click at [424, 95] on div "5 Lives" at bounding box center [431, 92] width 86 height 10
click at [418, 285] on img at bounding box center [418, 286] width 8 height 8
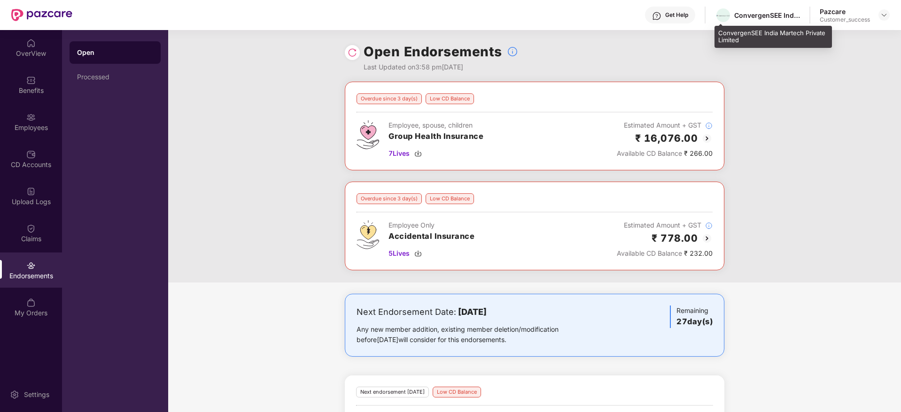
click at [761, 21] on div "ConvergenSEE India Martech Private Limited" at bounding box center [757, 15] width 85 height 16
copy div "ConvergenSEE India Martech Private Limited"
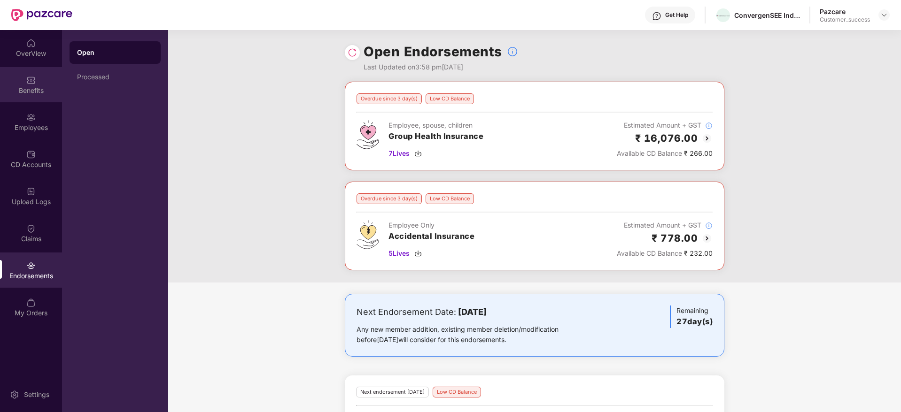
click at [47, 90] on div "Benefits" at bounding box center [31, 90] width 62 height 9
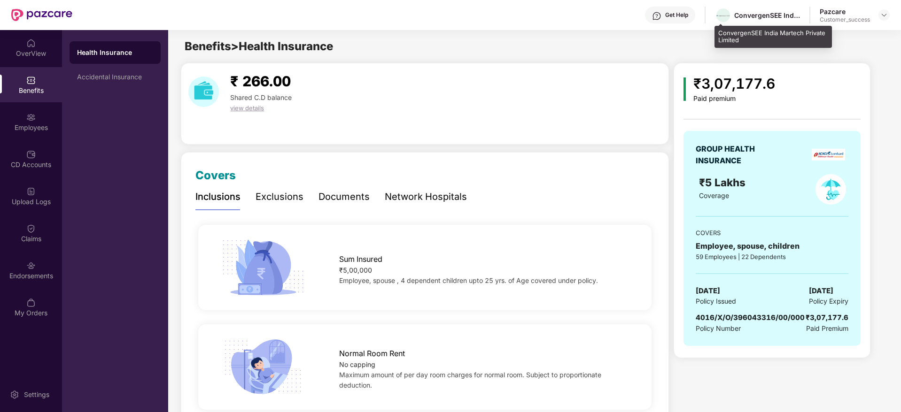
click at [760, 21] on div "ConvergenSEE India Martech Private Limited" at bounding box center [757, 15] width 85 height 16
copy div "ConvergenSEE"
click at [768, 20] on div "ConvergenSEE India Martech Private Limited" at bounding box center [757, 15] width 85 height 16
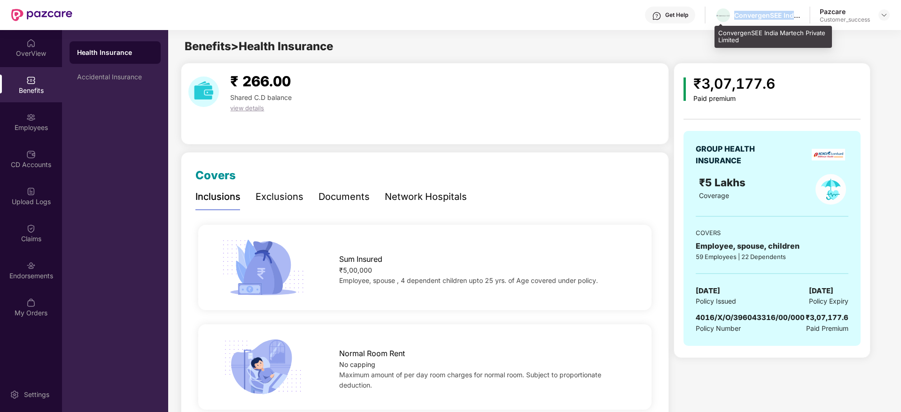
click at [768, 20] on div "ConvergenSEE India Martech Private Limited" at bounding box center [757, 15] width 85 height 16
click at [775, 322] on span "4016/X/O/396043316/00/000" at bounding box center [750, 317] width 109 height 9
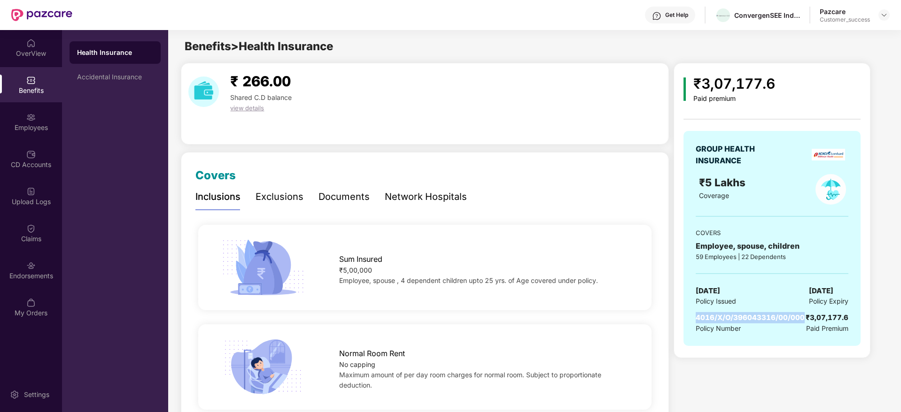
click at [775, 322] on span "4016/X/O/396043316/00/000" at bounding box center [750, 317] width 109 height 9
copy span "4016/X/O/396043316/00/000"
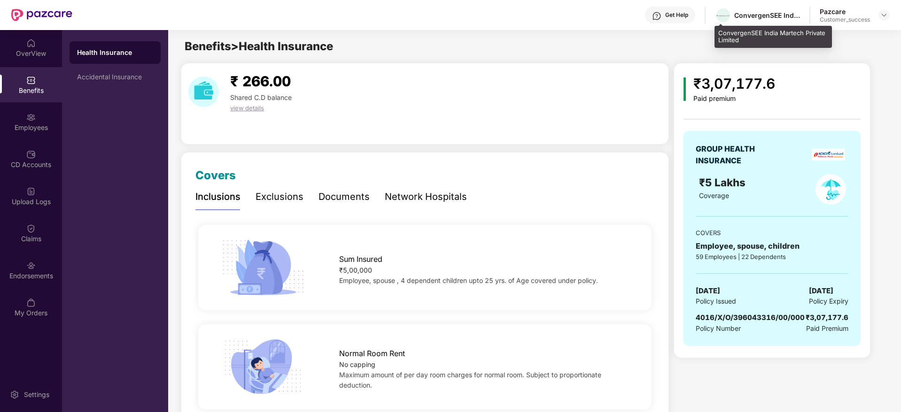
click at [768, 14] on div "ConvergenSEE India Martech Private Limited" at bounding box center [767, 15] width 66 height 9
copy div "ConvergenSEE"
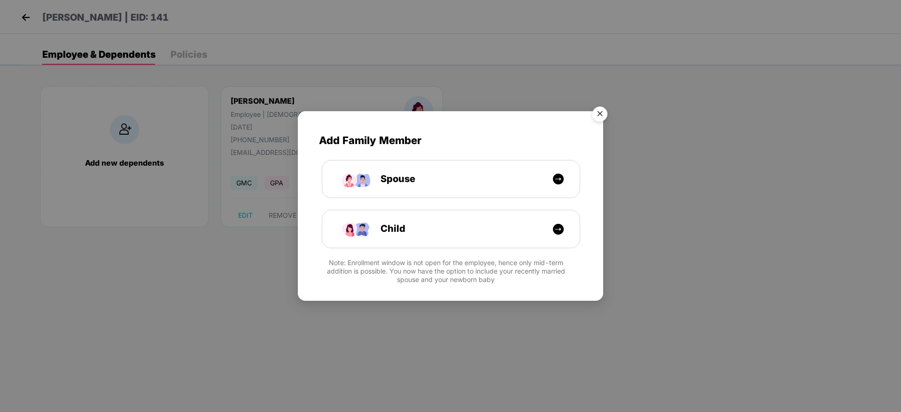
click at [606, 111] on img "Close" at bounding box center [600, 115] width 26 height 26
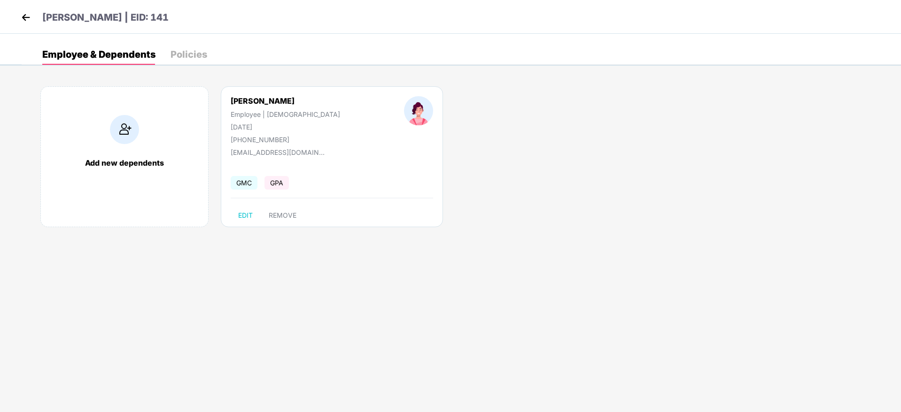
click at [29, 14] on img at bounding box center [26, 17] width 14 height 14
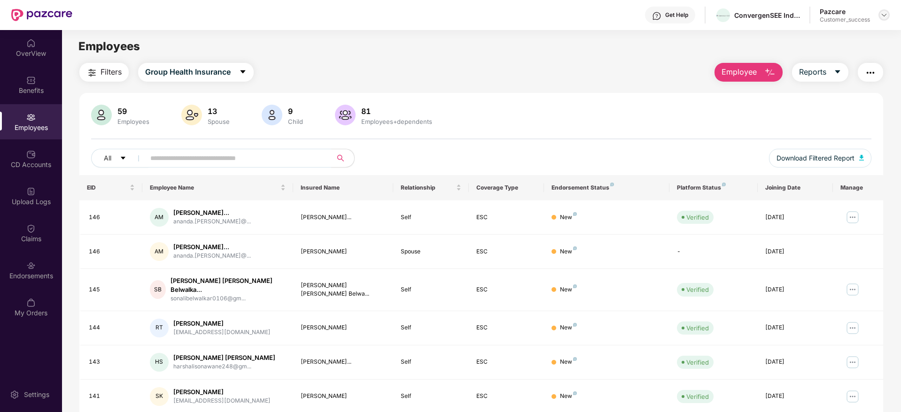
click at [881, 17] on img at bounding box center [884, 15] width 8 height 8
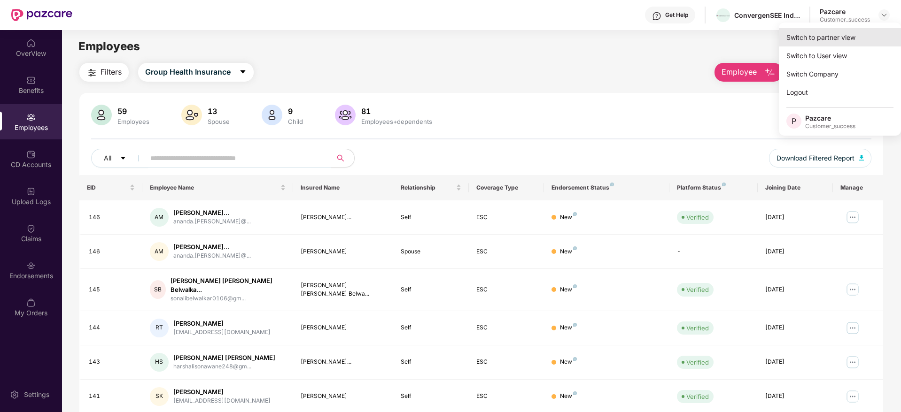
click at [862, 35] on div "Switch to partner view" at bounding box center [840, 37] width 122 height 18
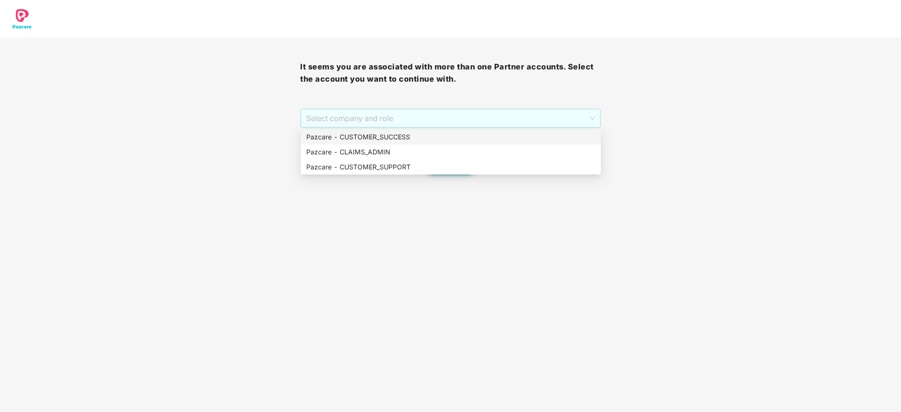
drag, startPoint x: 484, startPoint y: 116, endPoint x: 476, endPoint y: 130, distance: 16.0
click at [484, 116] on span "Select company and role" at bounding box center [450, 118] width 288 height 18
click at [474, 134] on div "Pazcare - CUSTOMER_SUCCESS" at bounding box center [450, 137] width 289 height 10
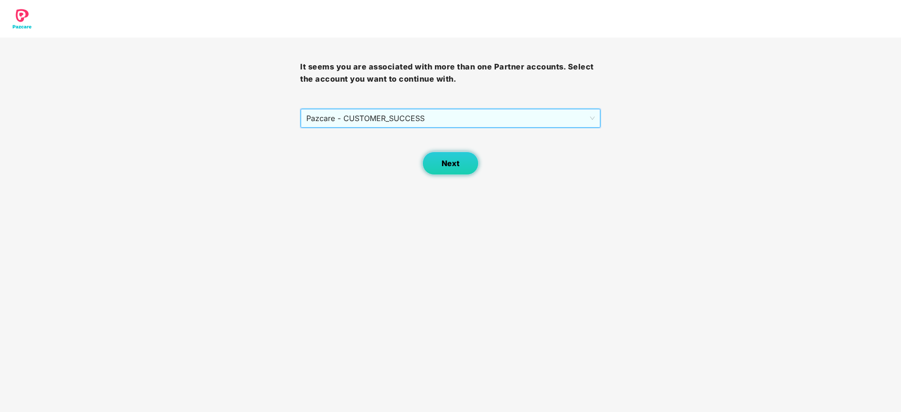
click at [442, 150] on div "Next" at bounding box center [450, 151] width 300 height 47
click at [444, 159] on span "Next" at bounding box center [450, 163] width 18 height 9
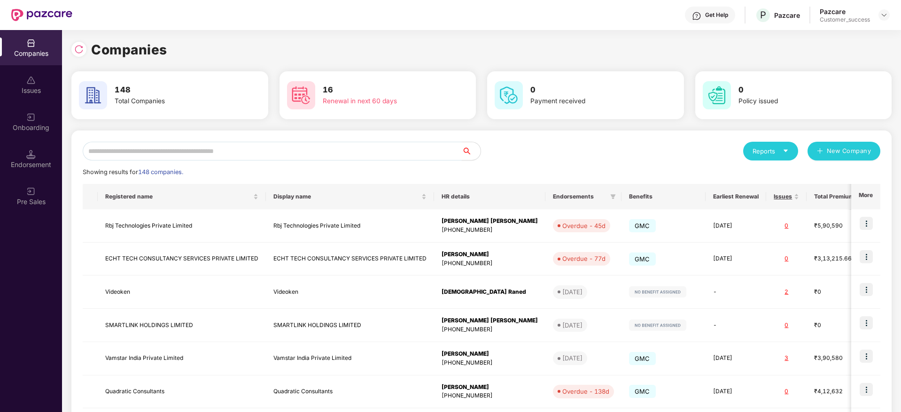
click at [406, 153] on input "text" at bounding box center [272, 151] width 379 height 19
paste input "**********"
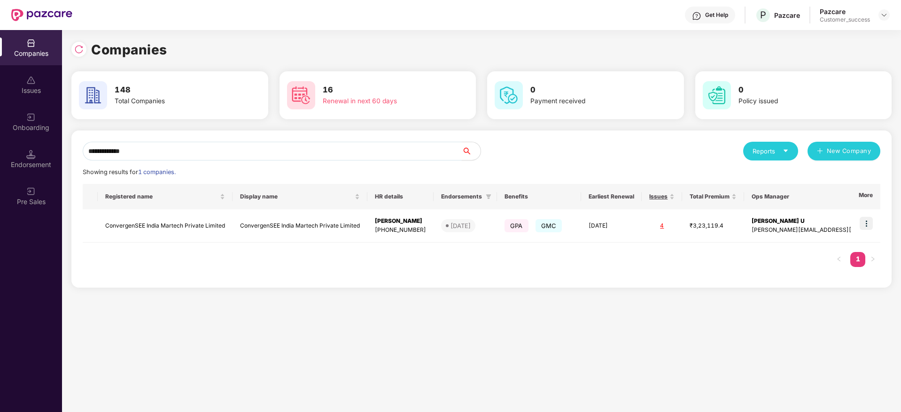
type input "**********"
